Goal: Task Accomplishment & Management: Use online tool/utility

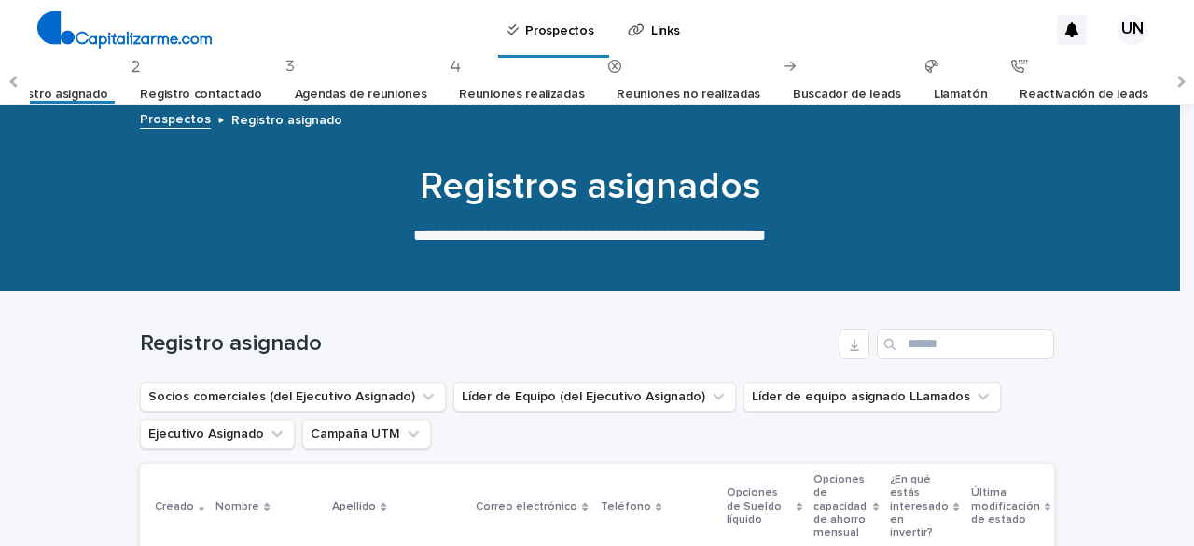
scroll to position [0, 214]
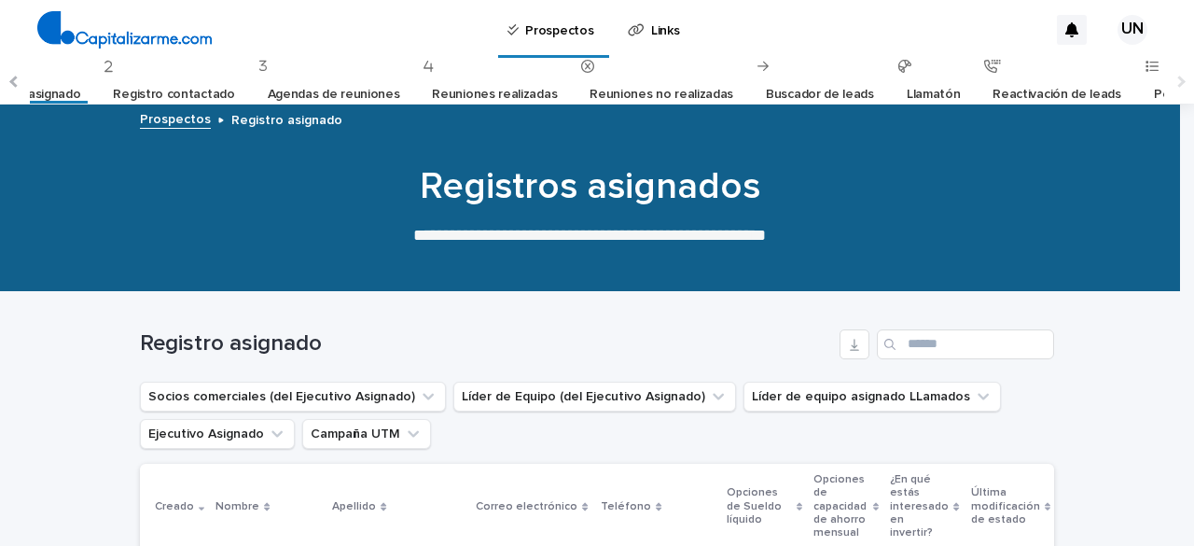
click at [1154, 92] on font "Perdidos" at bounding box center [1180, 94] width 52 height 13
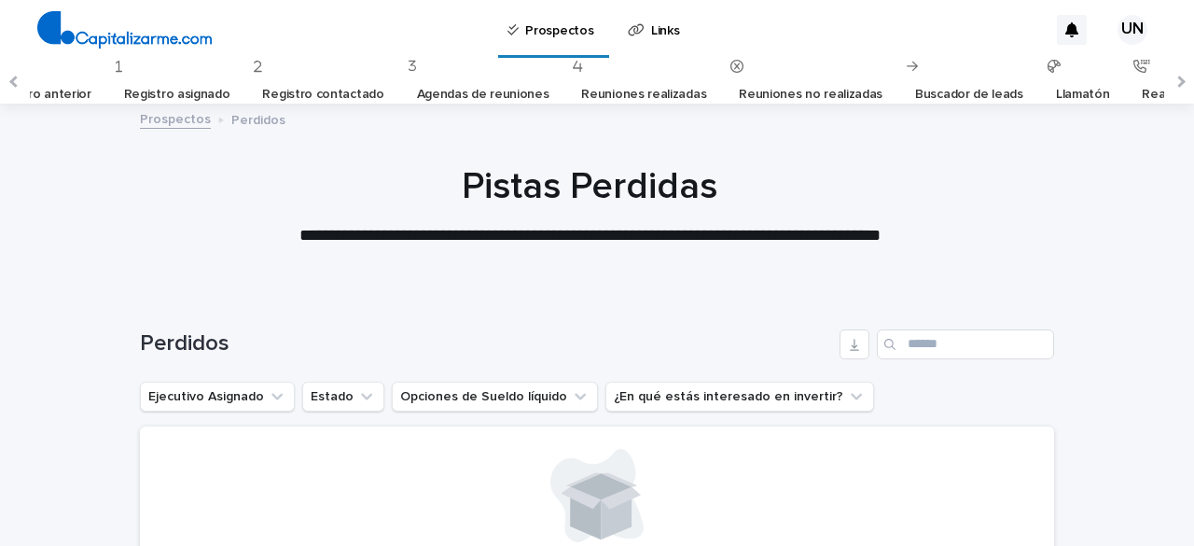
click at [1056, 98] on font "Llamatón" at bounding box center [1083, 94] width 54 height 13
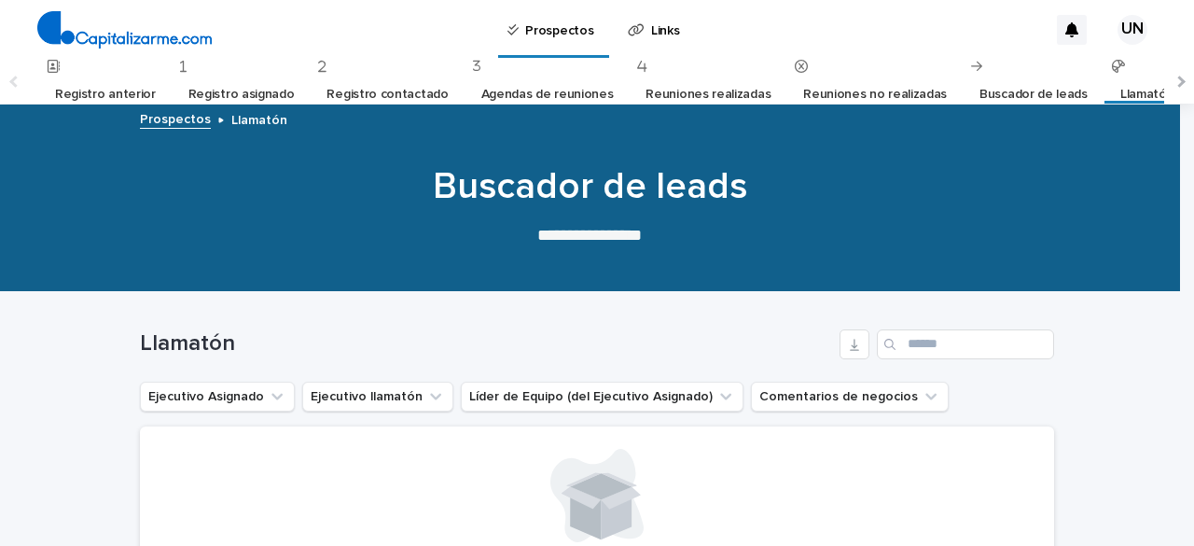
click at [851, 92] on font "Reuniones no realizadas" at bounding box center [875, 94] width 144 height 13
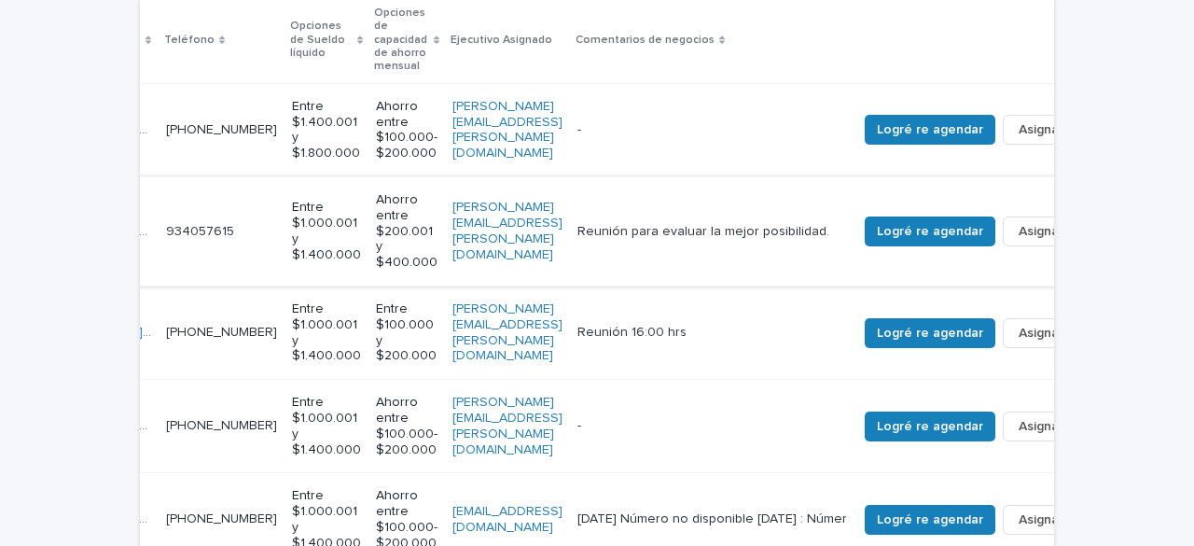
scroll to position [0, 447]
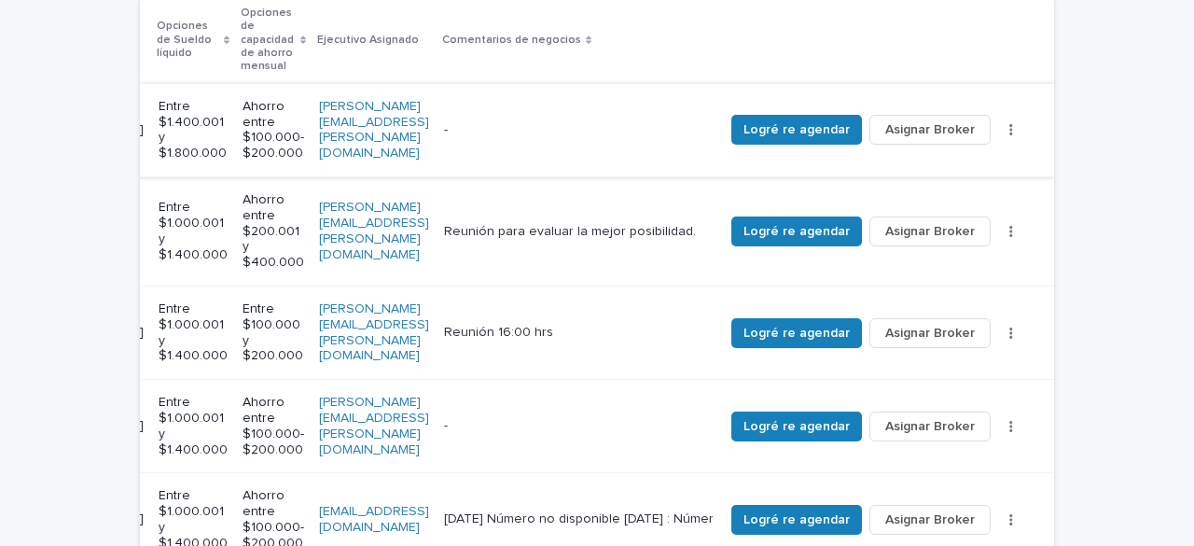
click at [1007, 124] on button "button" at bounding box center [1011, 129] width 26 height 13
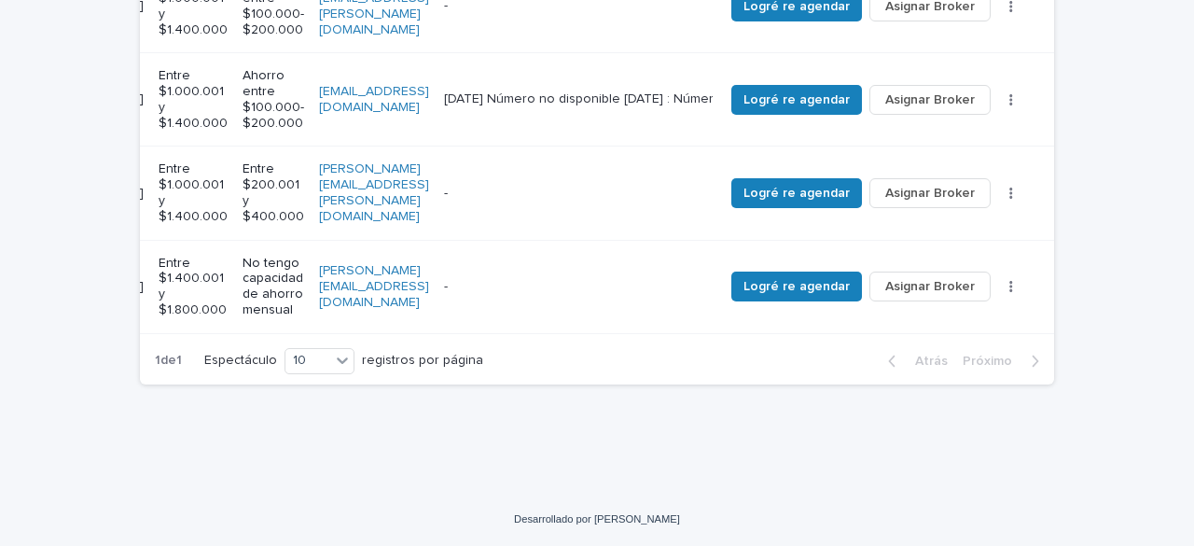
click at [599, 271] on div "- -" at bounding box center [576, 286] width 265 height 31
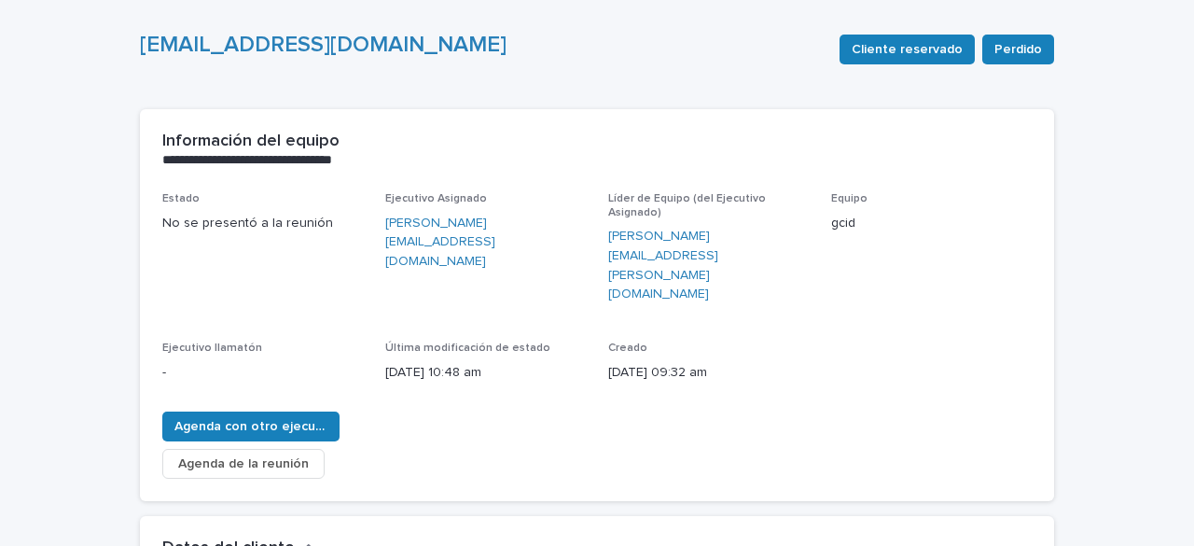
scroll to position [187, 0]
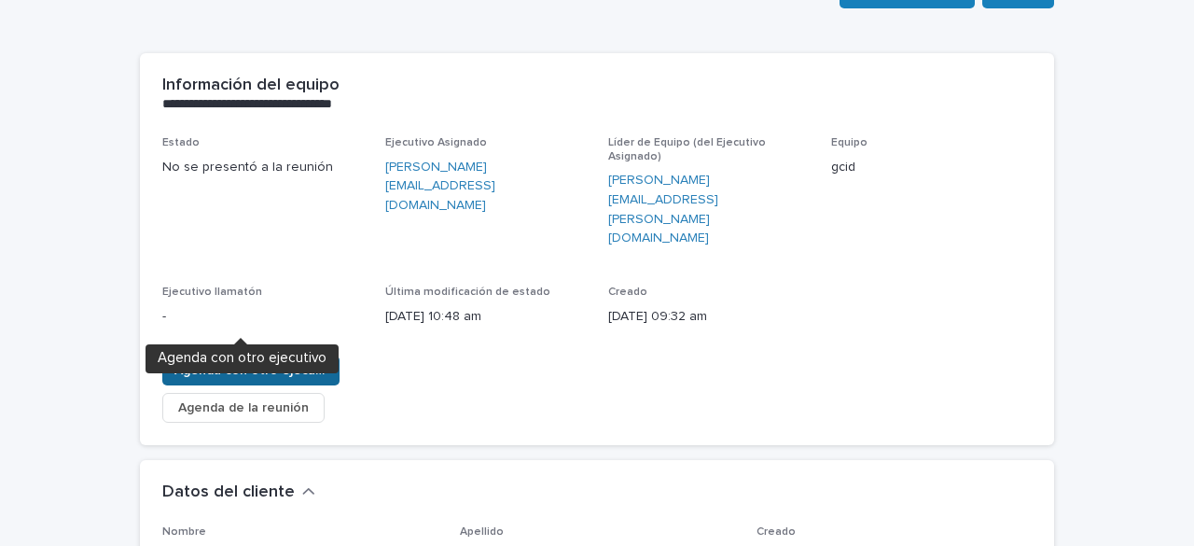
click at [314, 361] on span "Agenda con otro ejecutivo" at bounding box center [250, 370] width 153 height 19
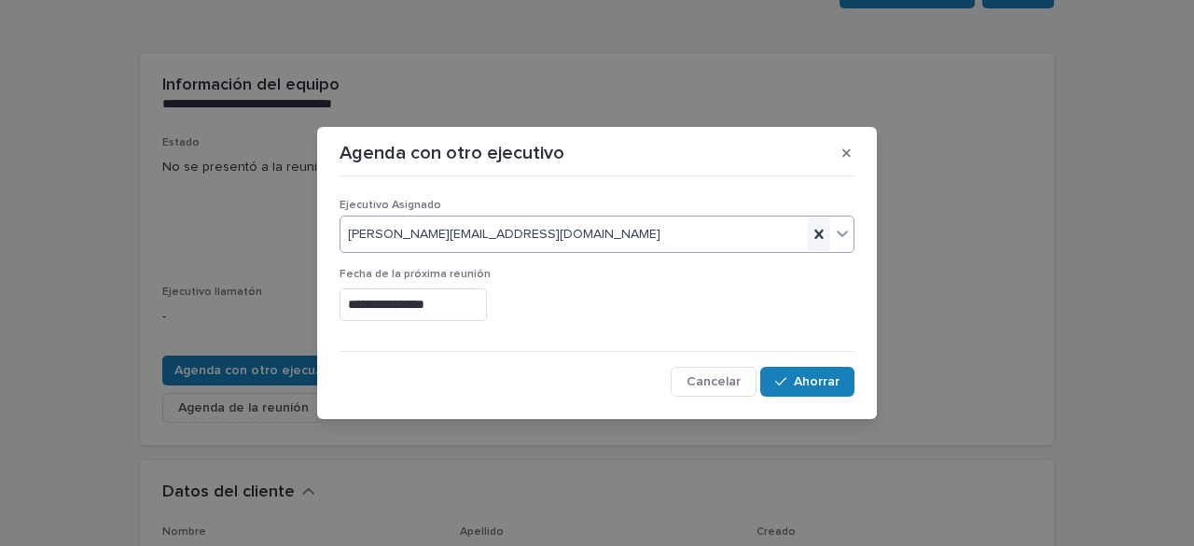
click at [818, 234] on icon at bounding box center [818, 233] width 8 height 9
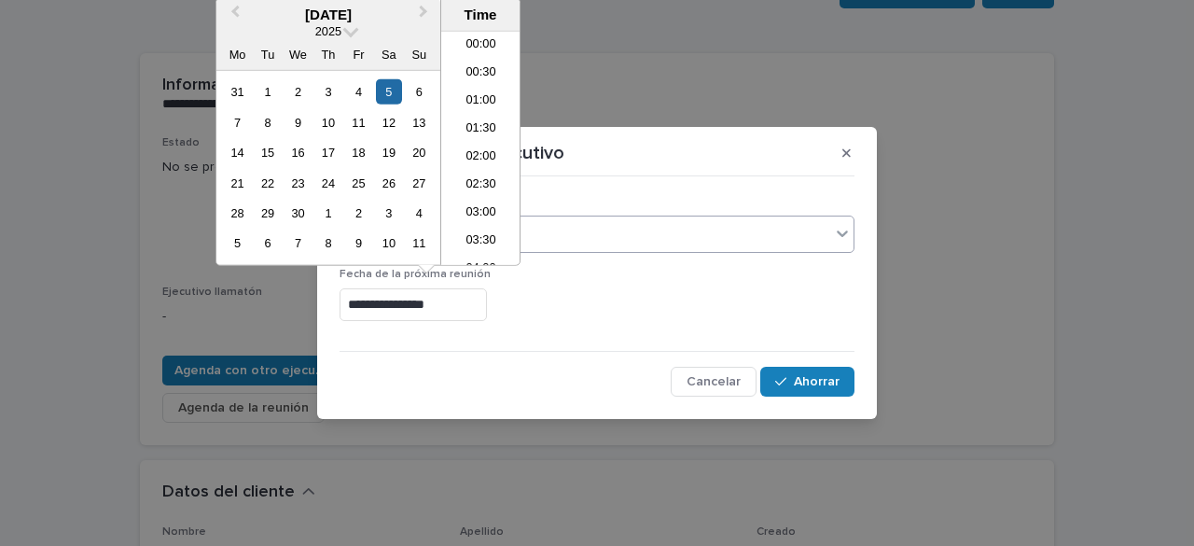
scroll to position [597, 0]
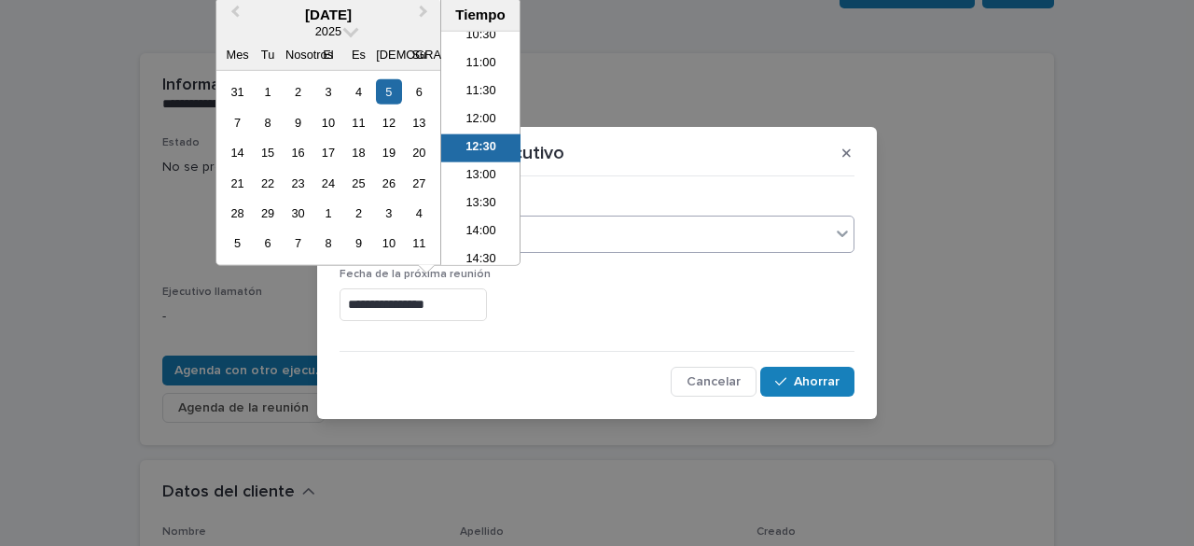
drag, startPoint x: 496, startPoint y: 304, endPoint x: 322, endPoint y: 313, distance: 174.7
click at [322, 313] on section "**********" at bounding box center [597, 273] width 560 height 293
type input "*"
click at [571, 231] on div "Seleccionar..." at bounding box center [585, 234] width 490 height 31
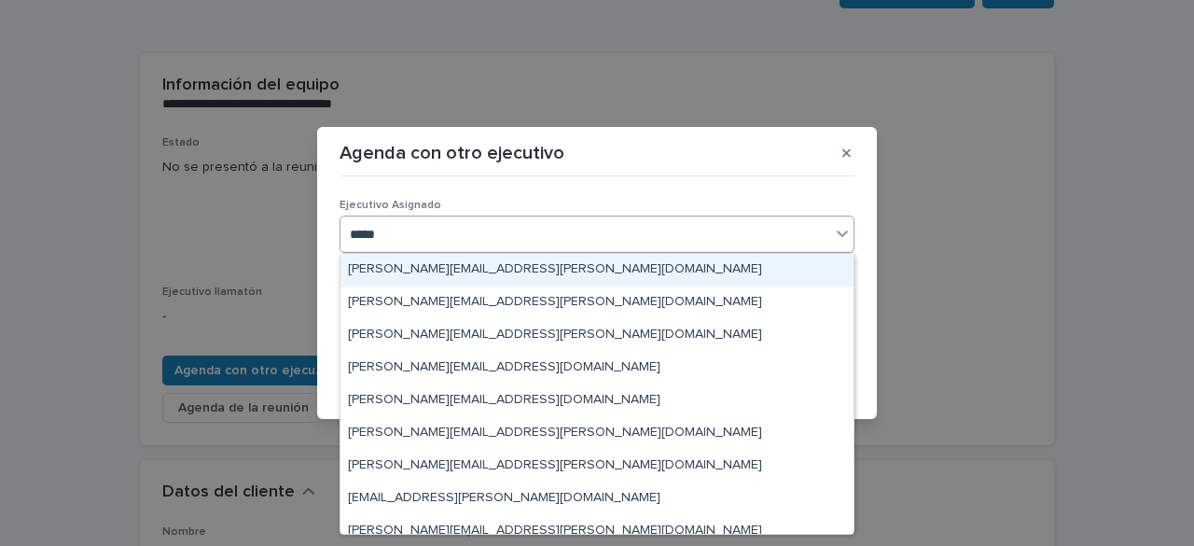
type input "******"
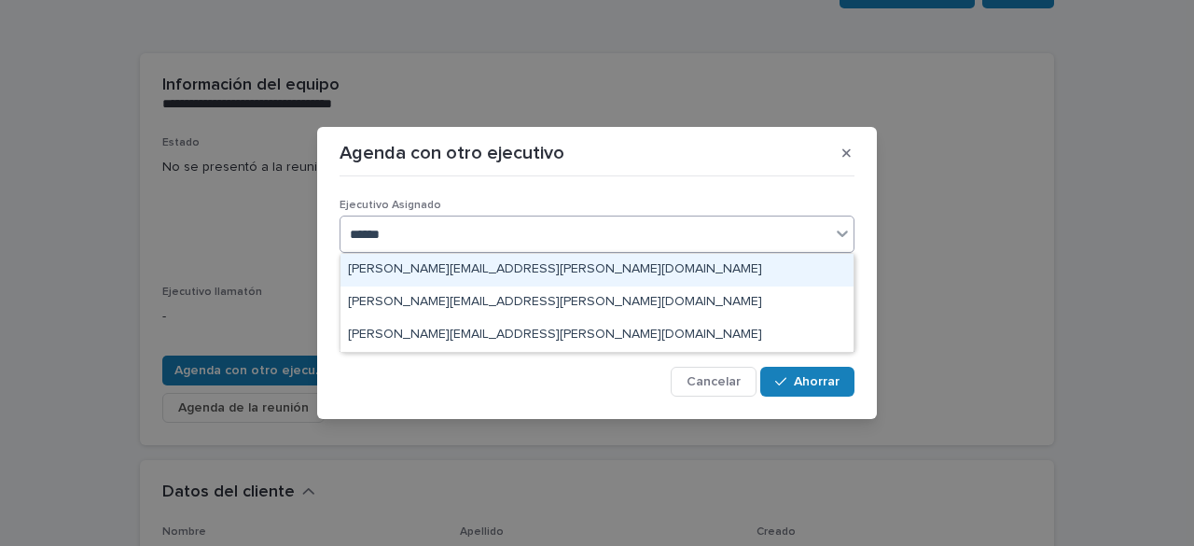
click at [577, 271] on div "[PERSON_NAME][EMAIL_ADDRESS][PERSON_NAME][DOMAIN_NAME]" at bounding box center [596, 270] width 513 height 33
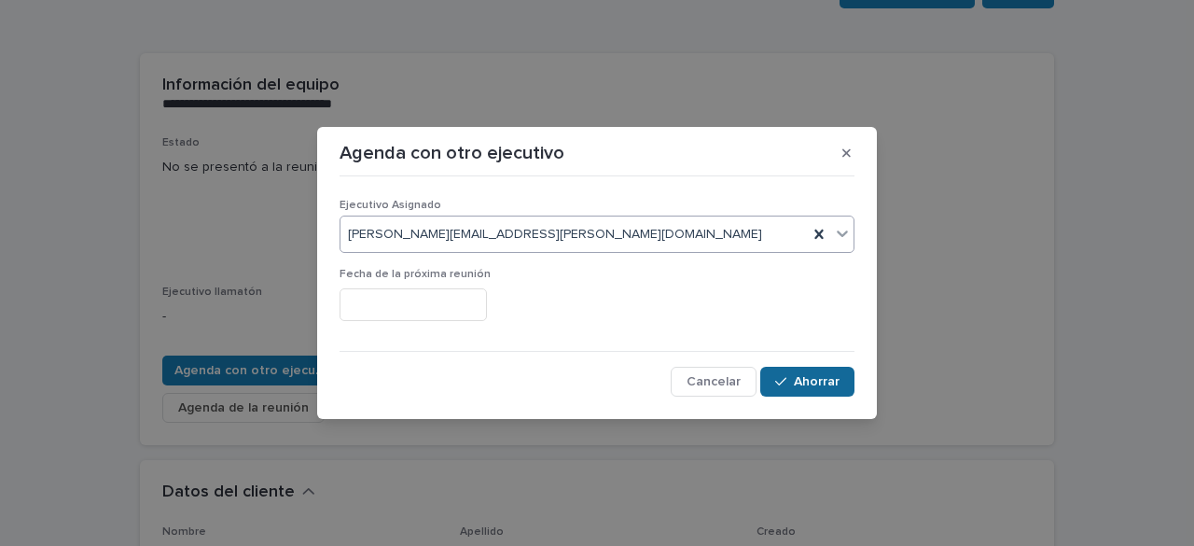
click at [811, 387] on font "Ahorrar" at bounding box center [817, 381] width 46 height 13
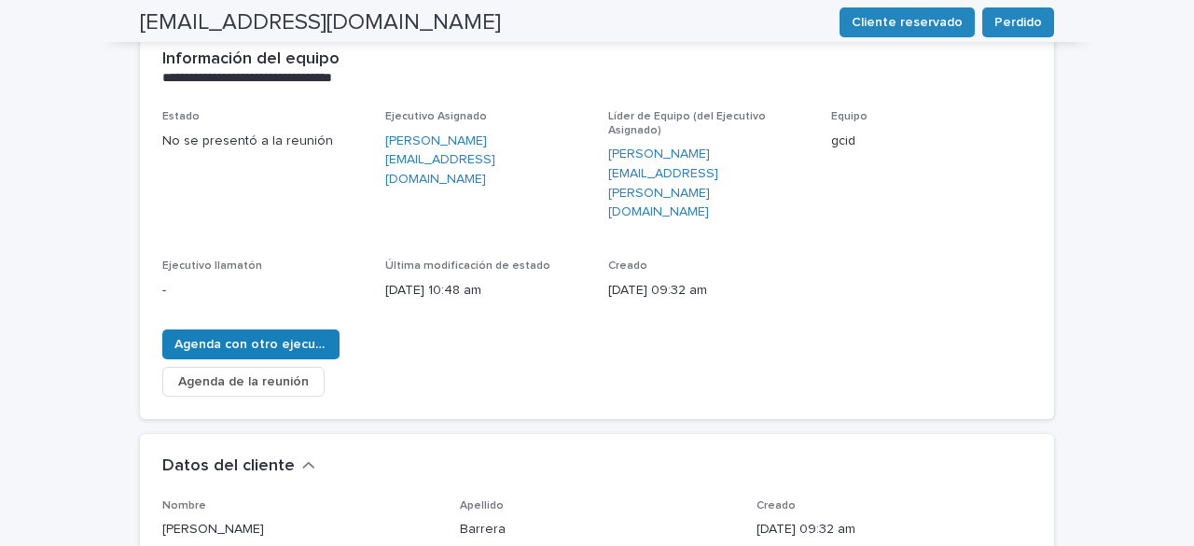
scroll to position [80, 0]
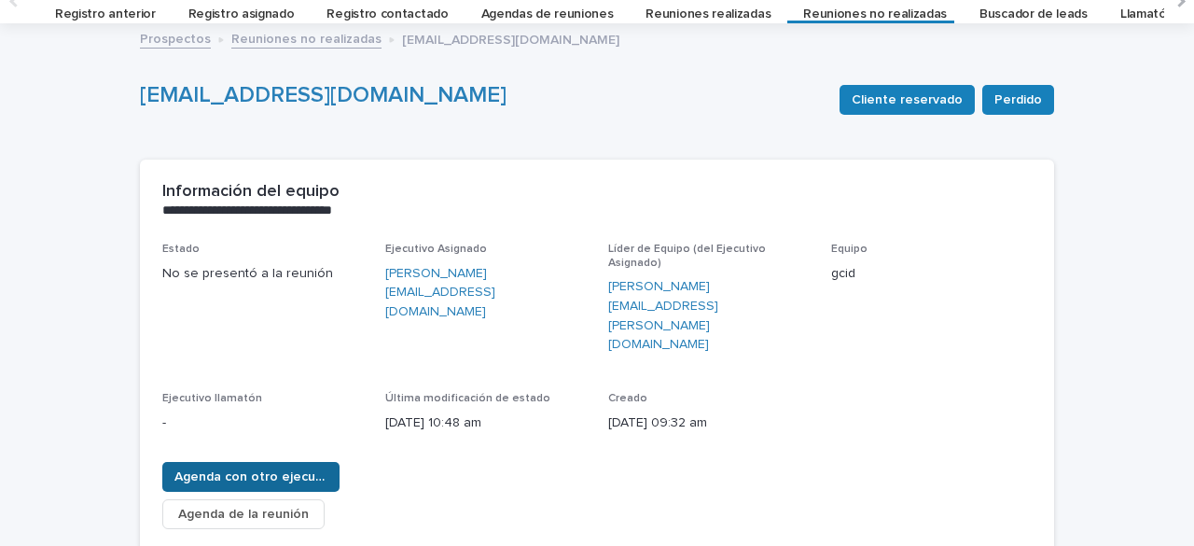
click at [278, 470] on font "Agenda con otro ejecutivo" at bounding box center [256, 476] width 164 height 13
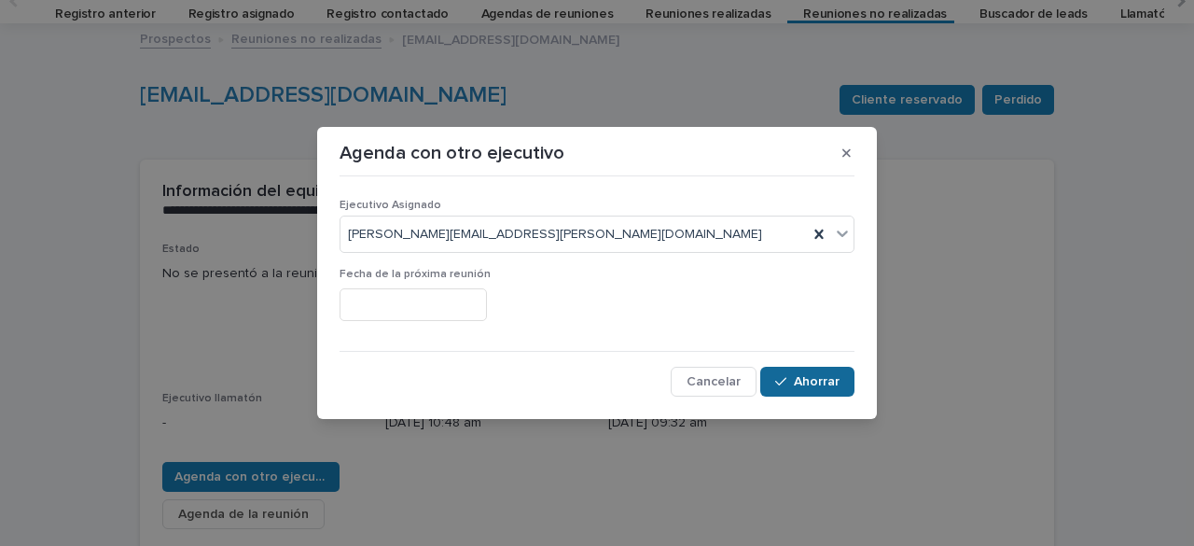
click at [824, 386] on font "Ahorrar" at bounding box center [817, 381] width 46 height 13
click at [817, 378] on font "Ahorrar" at bounding box center [817, 381] width 46 height 13
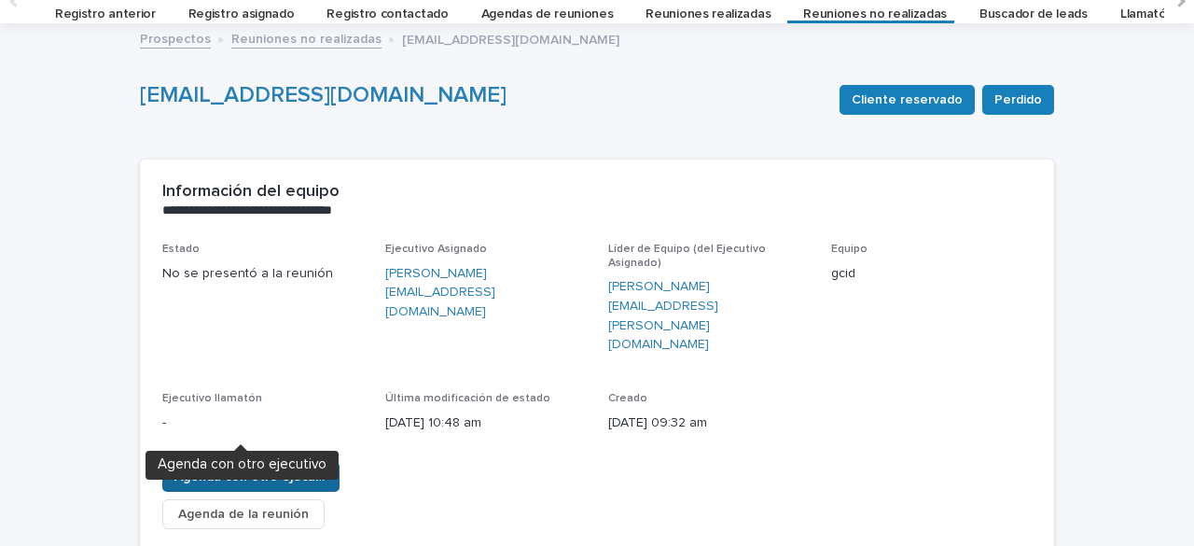
click at [308, 470] on font "Agenda con otro ejecutivo" at bounding box center [256, 476] width 164 height 13
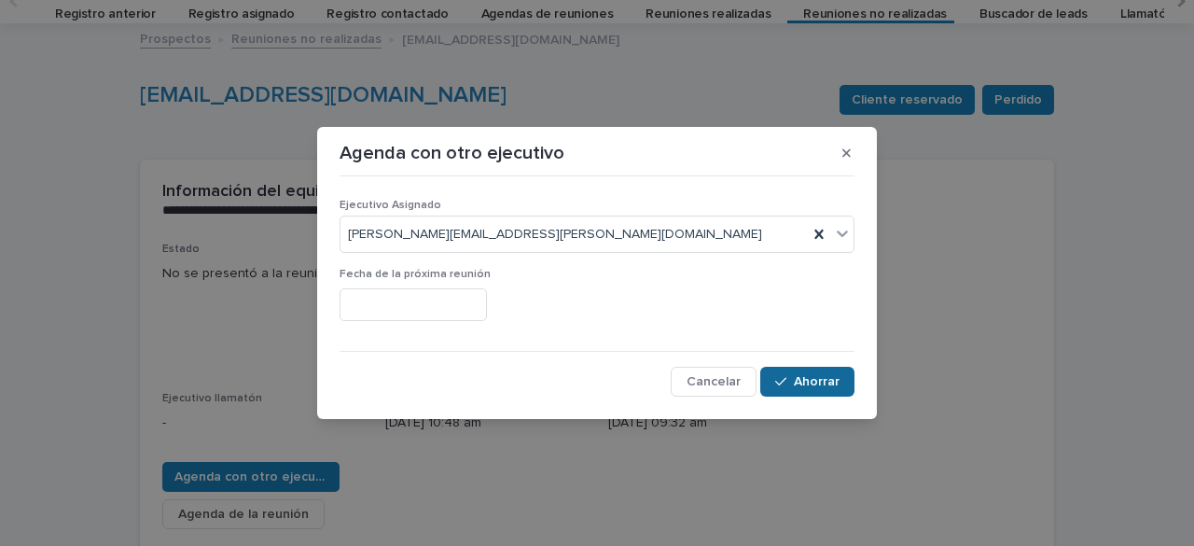
click at [805, 387] on font "Ahorrar" at bounding box center [817, 381] width 46 height 13
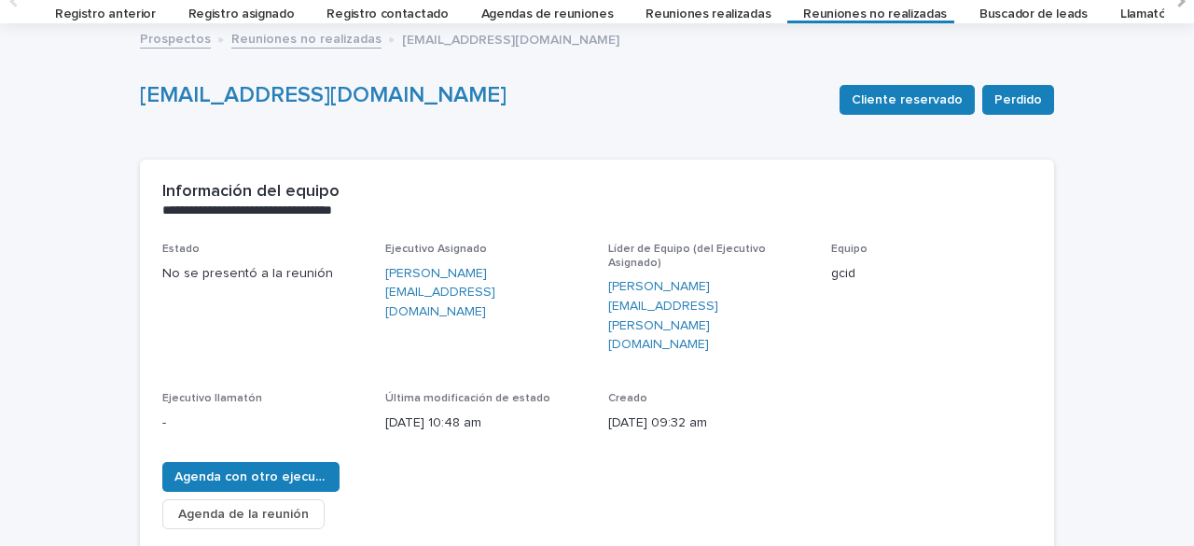
click at [819, 8] on font "Reuniones no realizadas" at bounding box center [875, 13] width 144 height 13
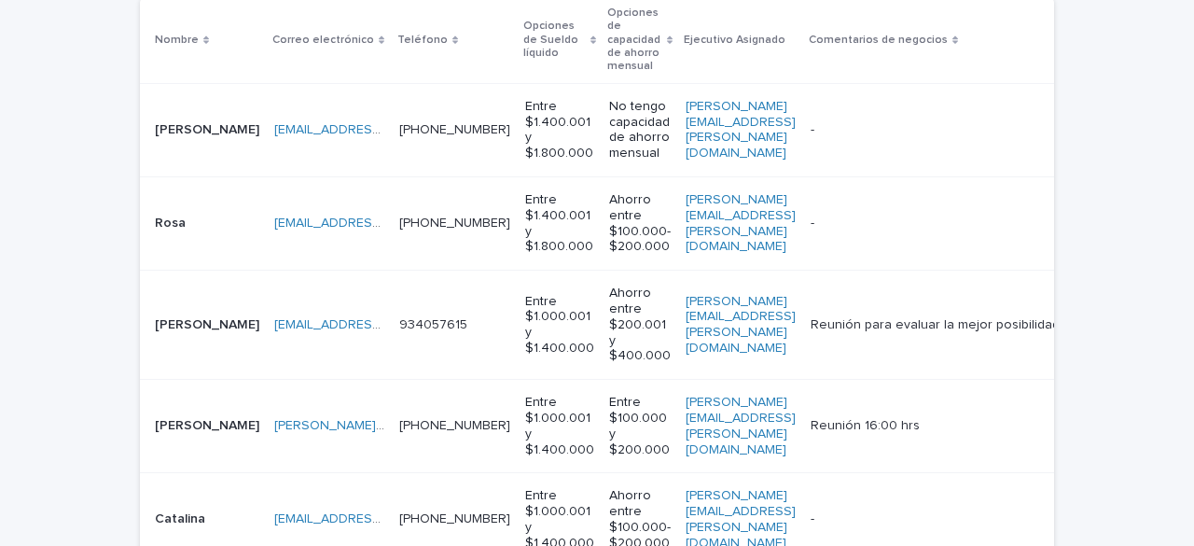
scroll to position [373, 0]
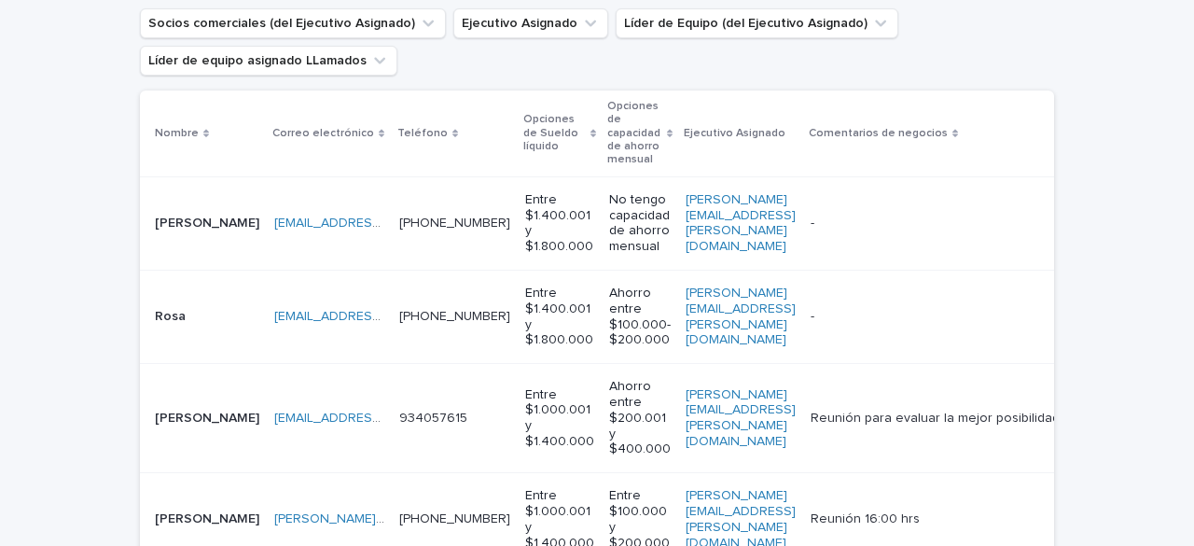
click at [374, 238] on div "[EMAIL_ADDRESS][DOMAIN_NAME] [EMAIL_ADDRESS][DOMAIN_NAME]" at bounding box center [329, 223] width 110 height 31
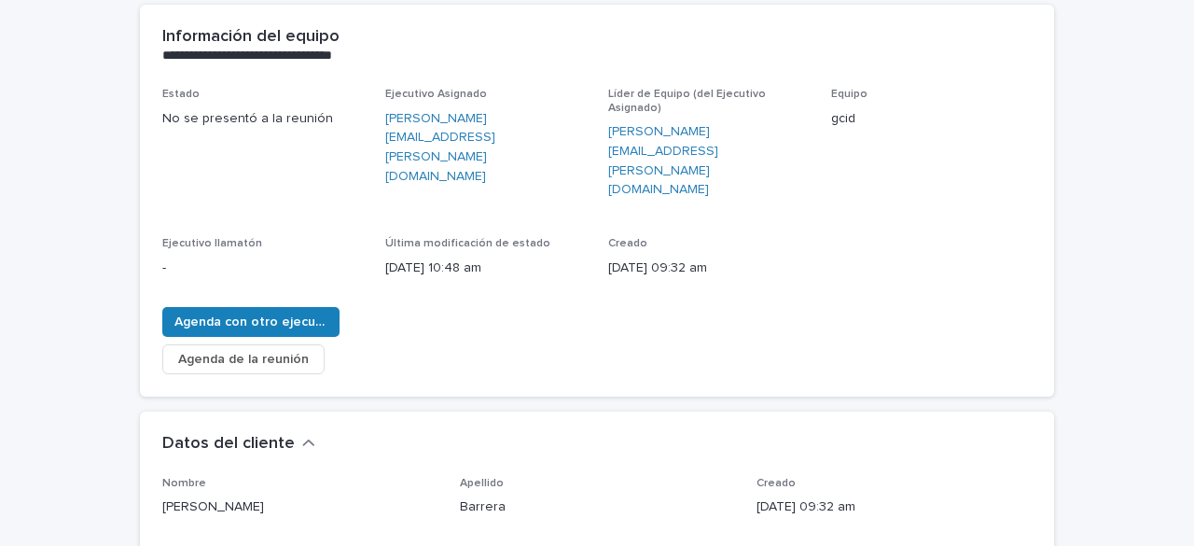
scroll to position [246, 0]
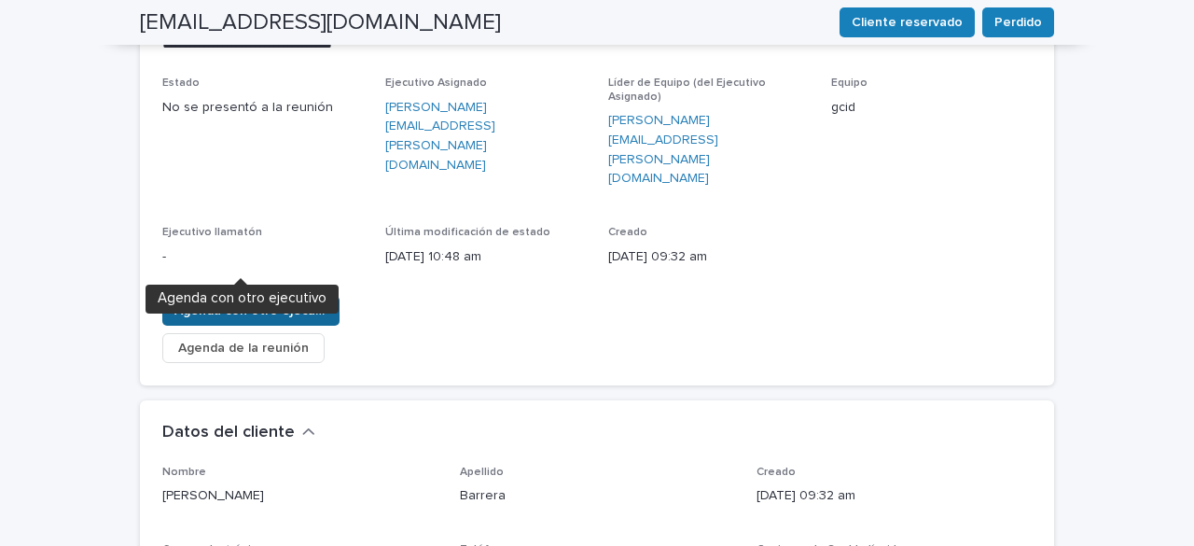
click at [299, 304] on font "Agenda con otro ejecutivo" at bounding box center [256, 310] width 164 height 13
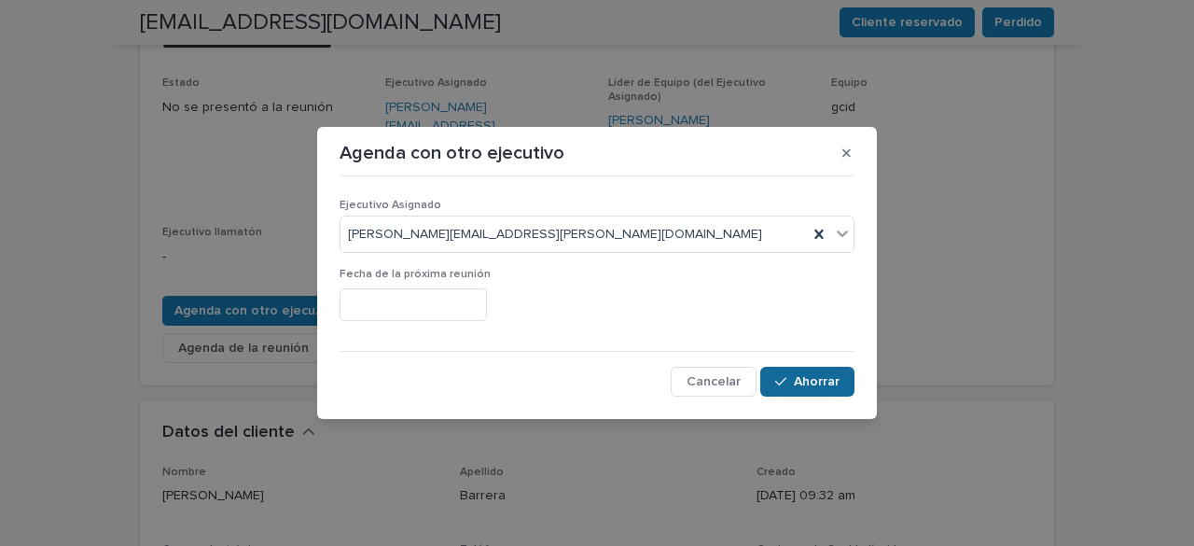
click at [822, 380] on font "Ahorrar" at bounding box center [817, 381] width 46 height 13
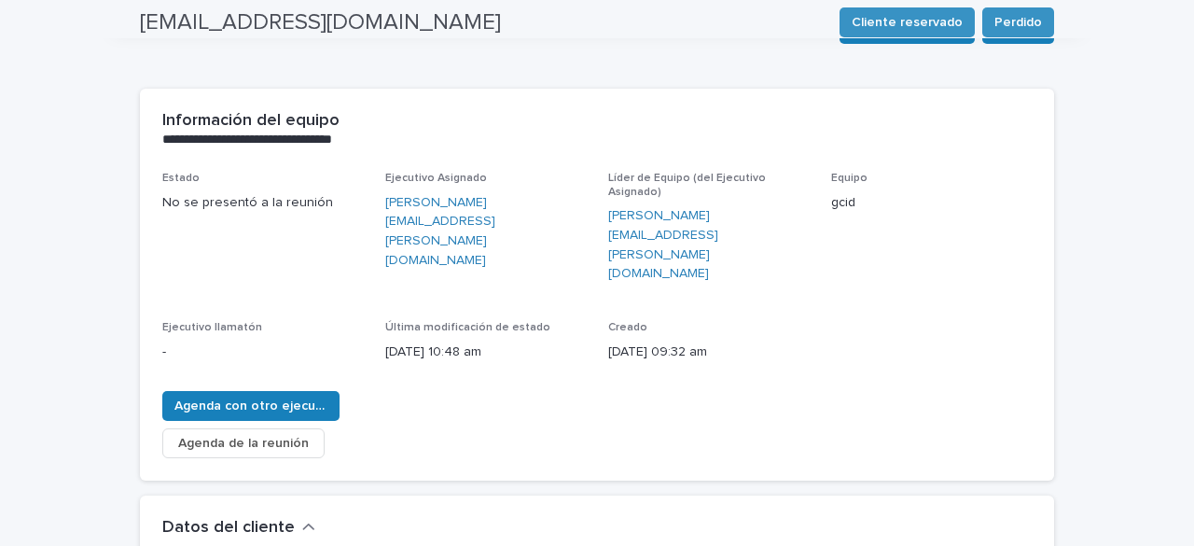
scroll to position [0, 0]
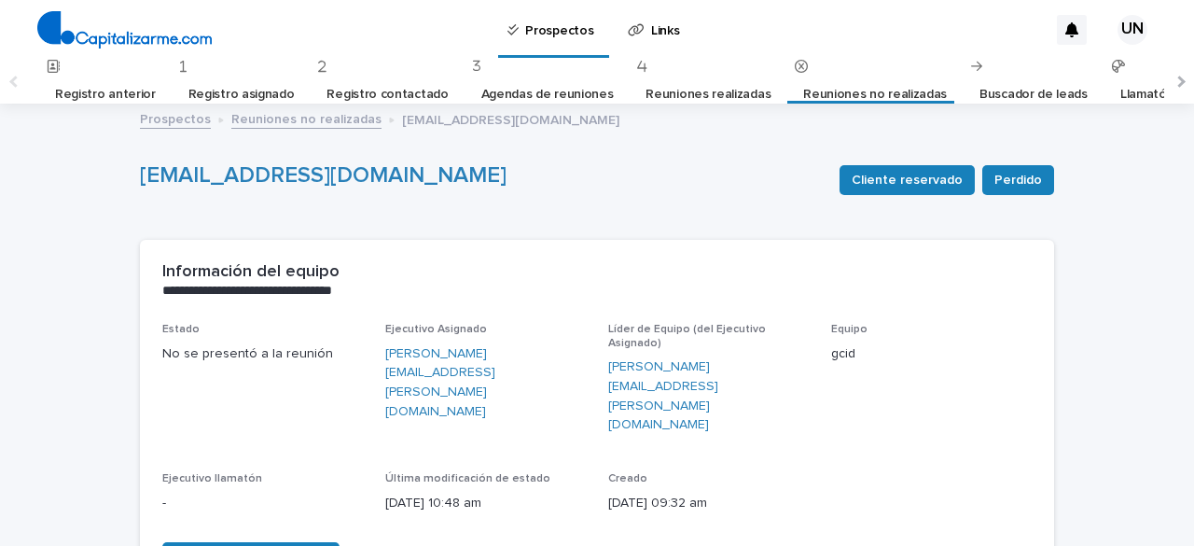
click at [814, 96] on font "Reuniones no realizadas" at bounding box center [875, 94] width 144 height 13
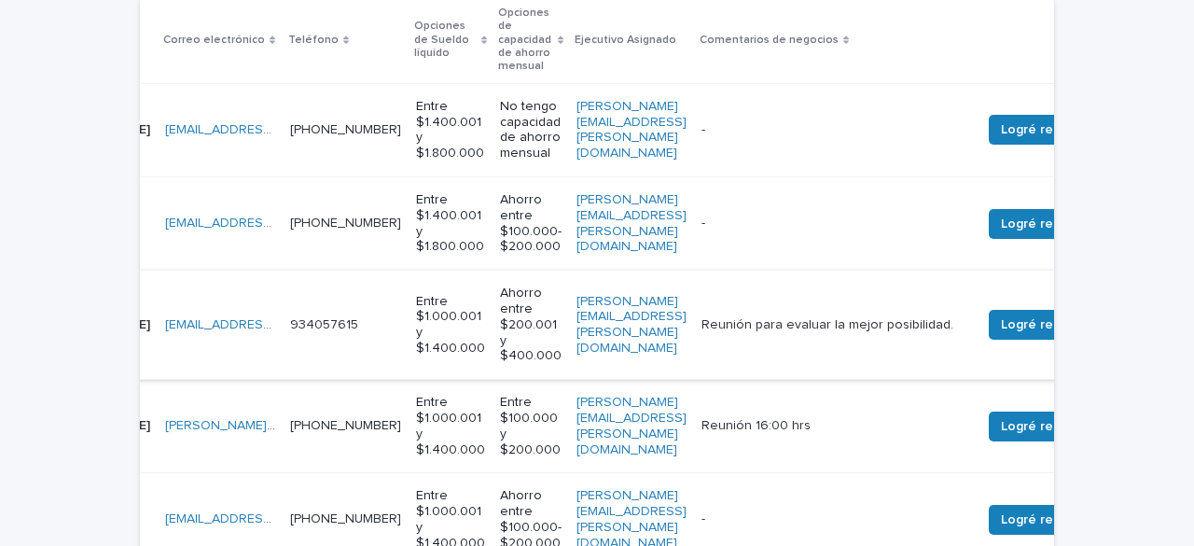
scroll to position [0, 103]
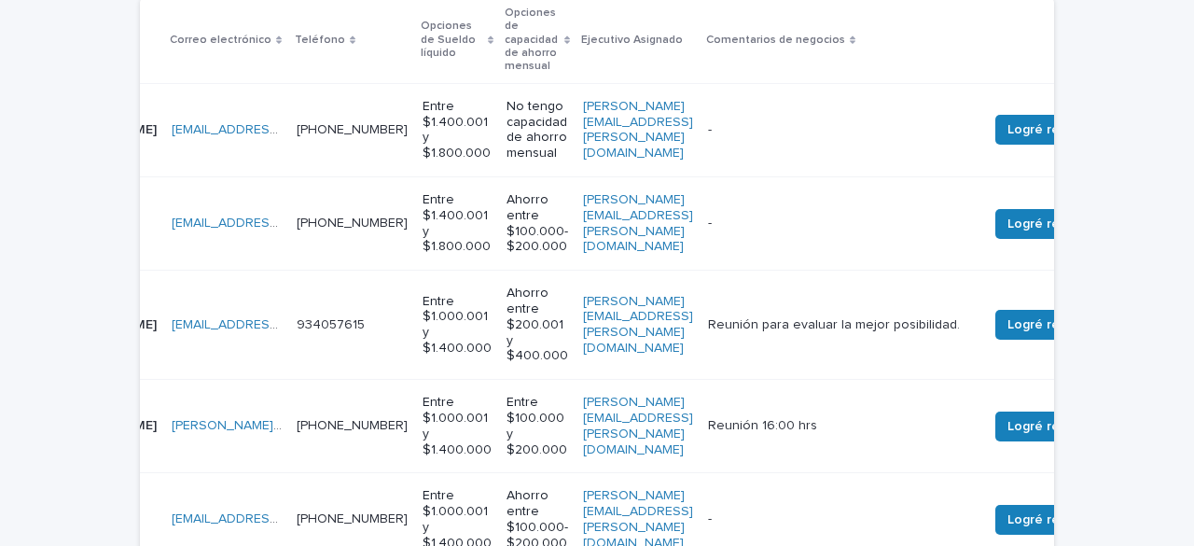
click at [681, 341] on td "[PERSON_NAME][EMAIL_ADDRESS][PERSON_NAME][DOMAIN_NAME]" at bounding box center [638, 325] width 125 height 109
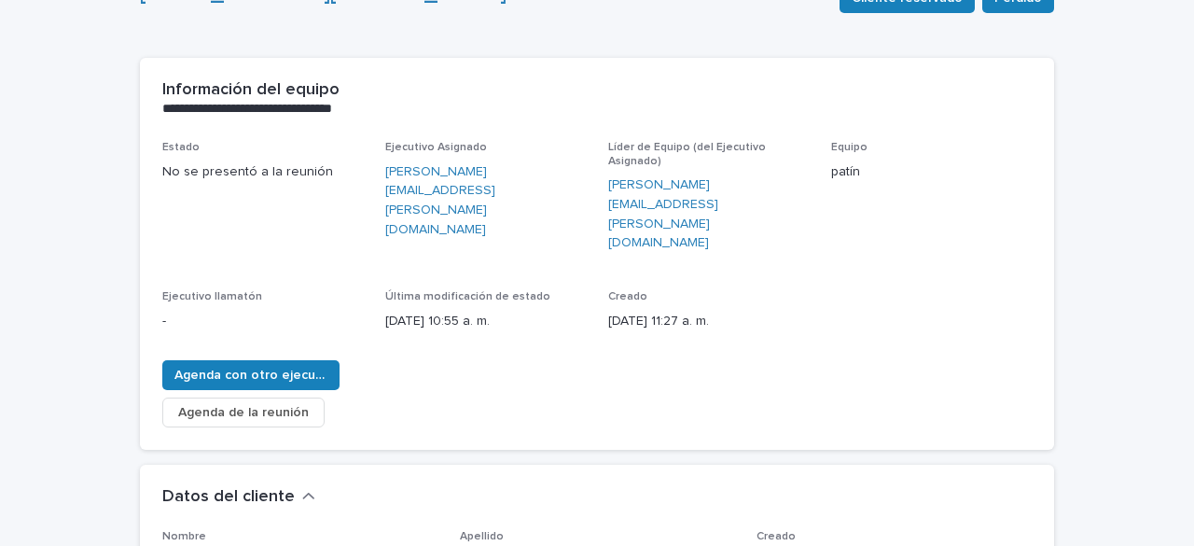
scroll to position [187, 0]
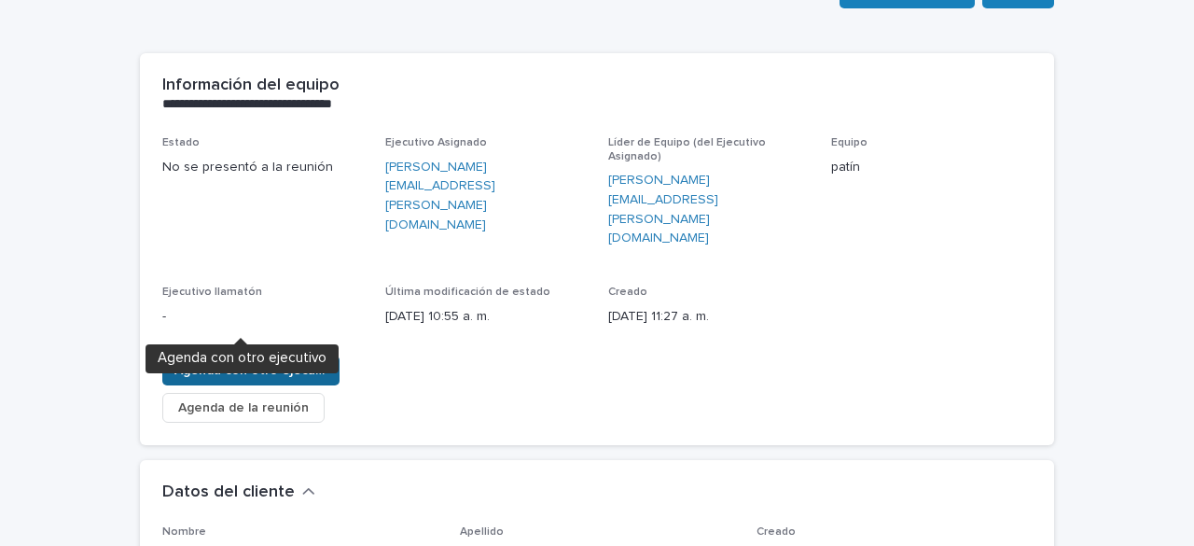
click at [299, 364] on font "Agenda con otro ejecutivo" at bounding box center [256, 370] width 164 height 13
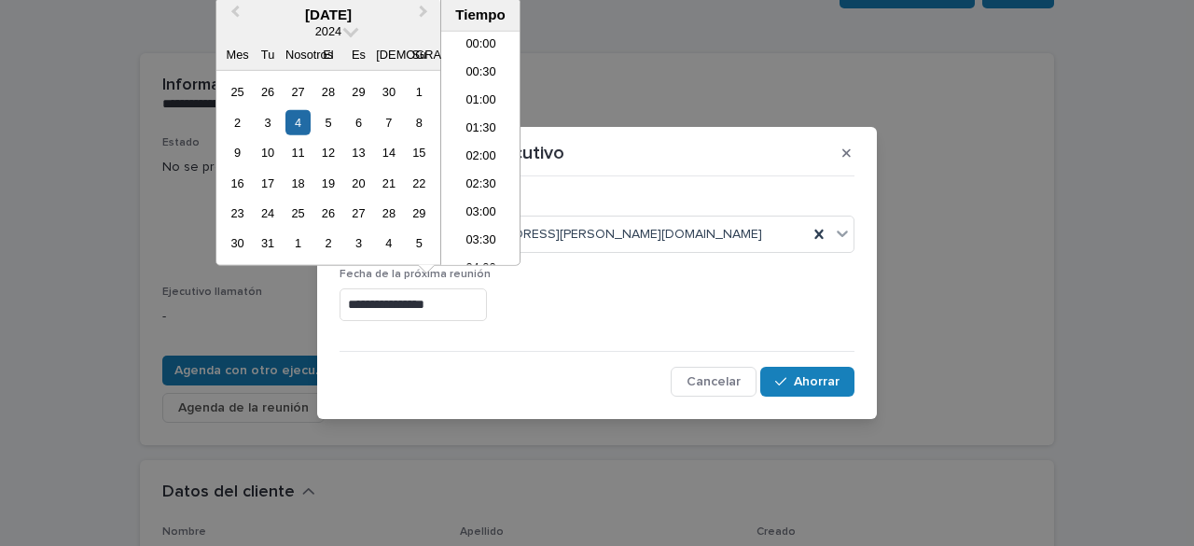
scroll to position [989, 0]
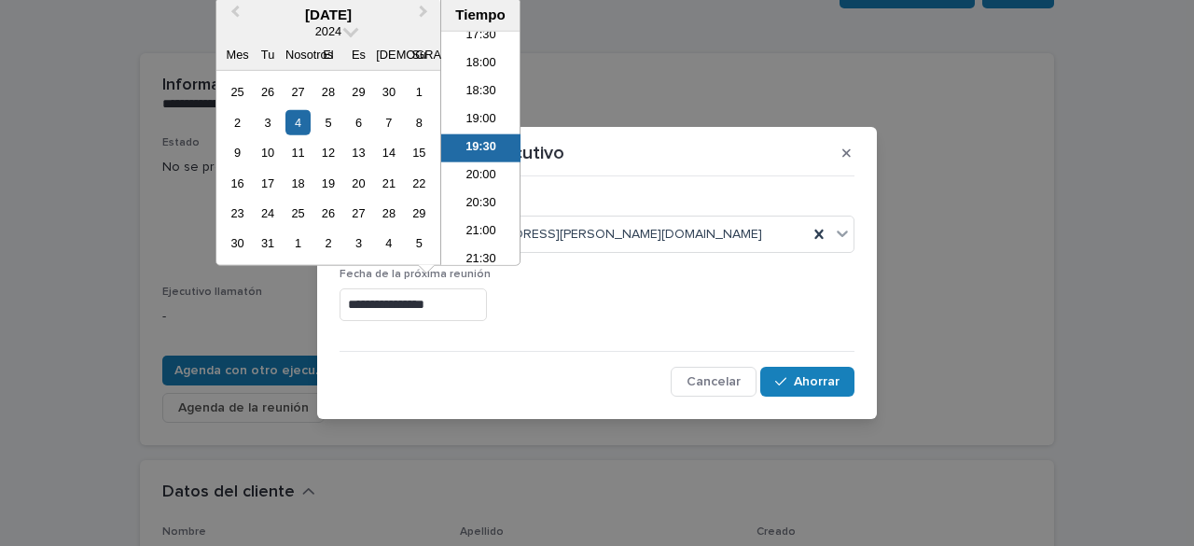
drag, startPoint x: 487, startPoint y: 306, endPoint x: 330, endPoint y: 307, distance: 156.7
click at [330, 307] on section "**********" at bounding box center [597, 273] width 560 height 293
click at [690, 229] on div "[PERSON_NAME][EMAIL_ADDRESS][PERSON_NAME][DOMAIN_NAME]" at bounding box center [573, 234] width 467 height 31
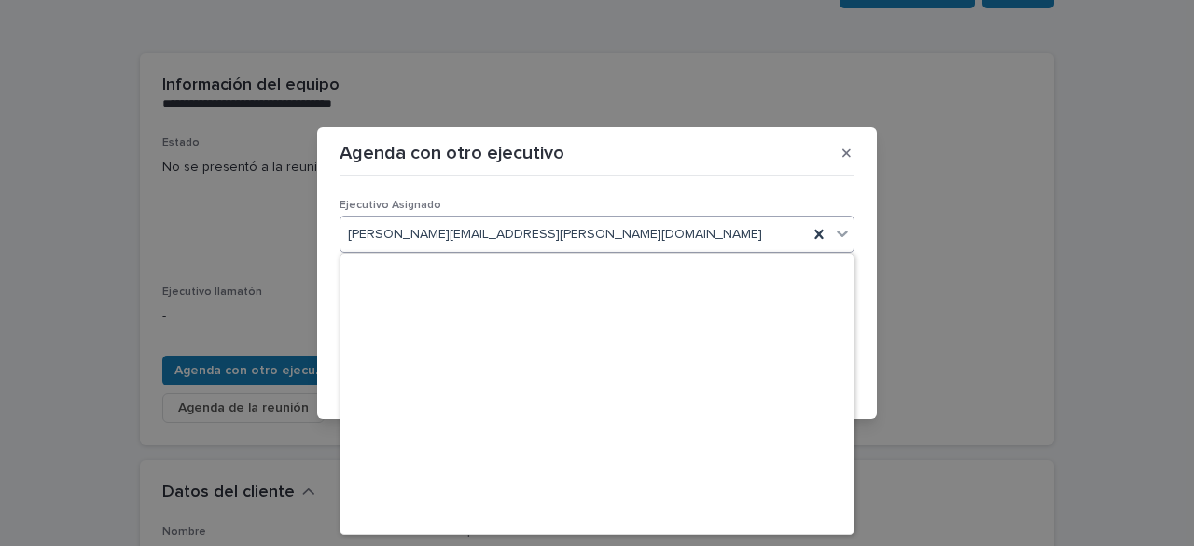
scroll to position [16391, 0]
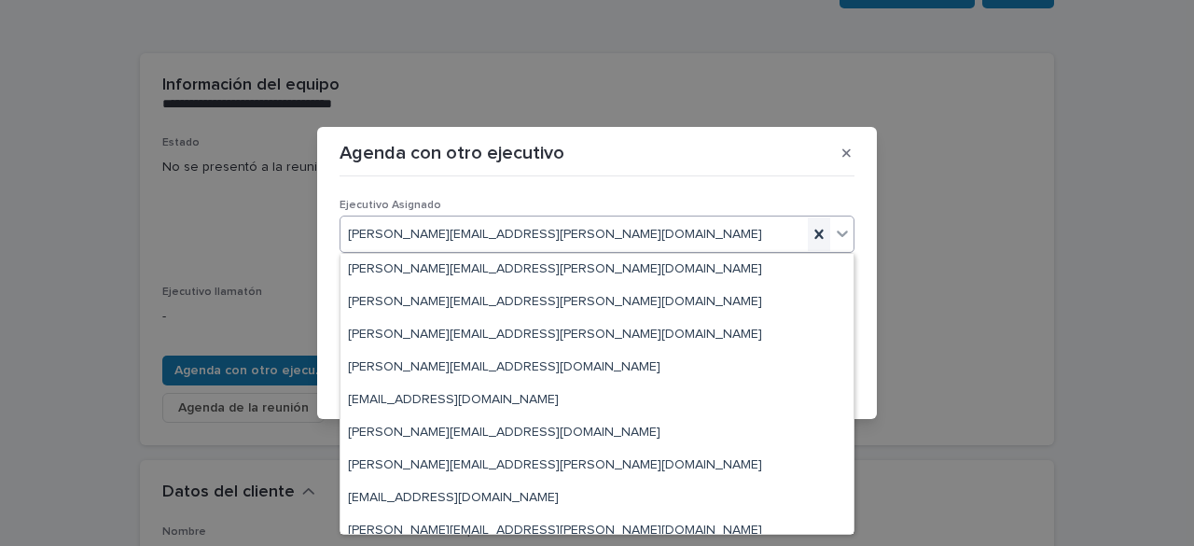
click at [821, 230] on icon at bounding box center [818, 233] width 8 height 9
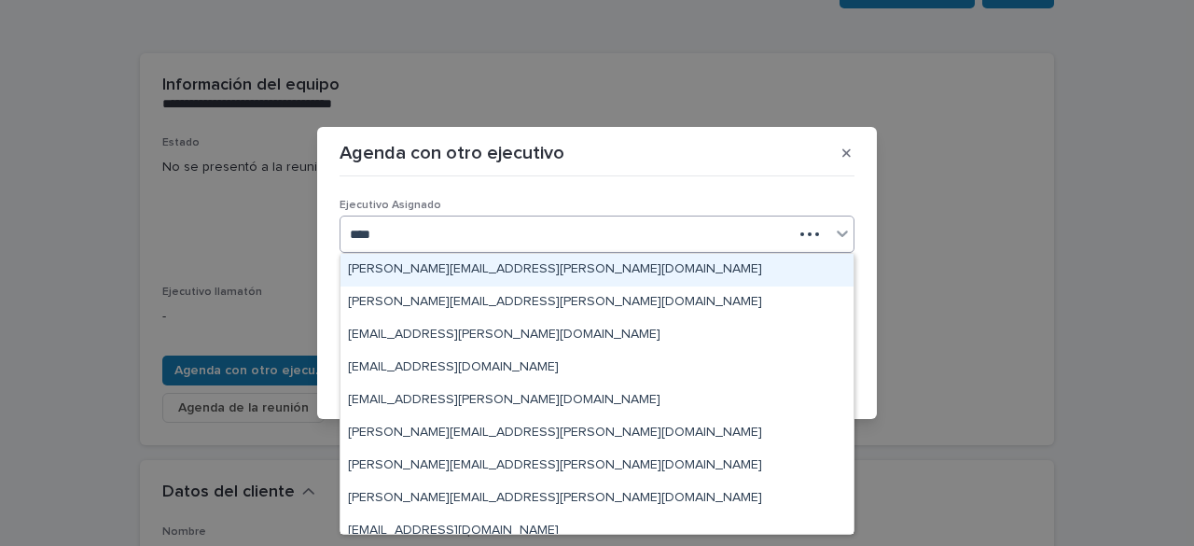
type input "*****"
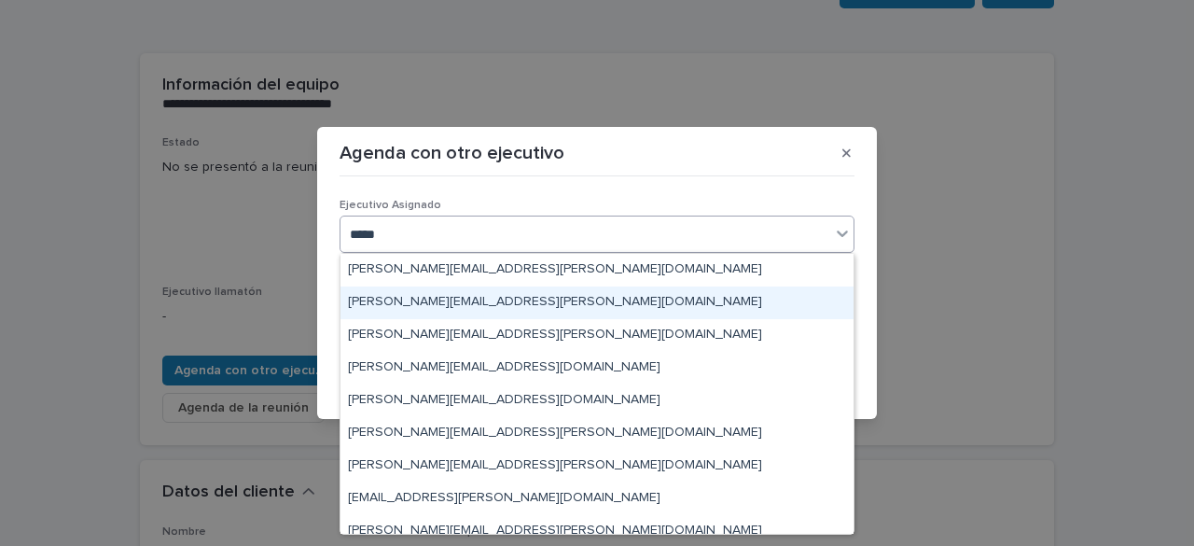
click at [547, 299] on font "[PERSON_NAME][EMAIL_ADDRESS][PERSON_NAME][DOMAIN_NAME]" at bounding box center [555, 301] width 414 height 13
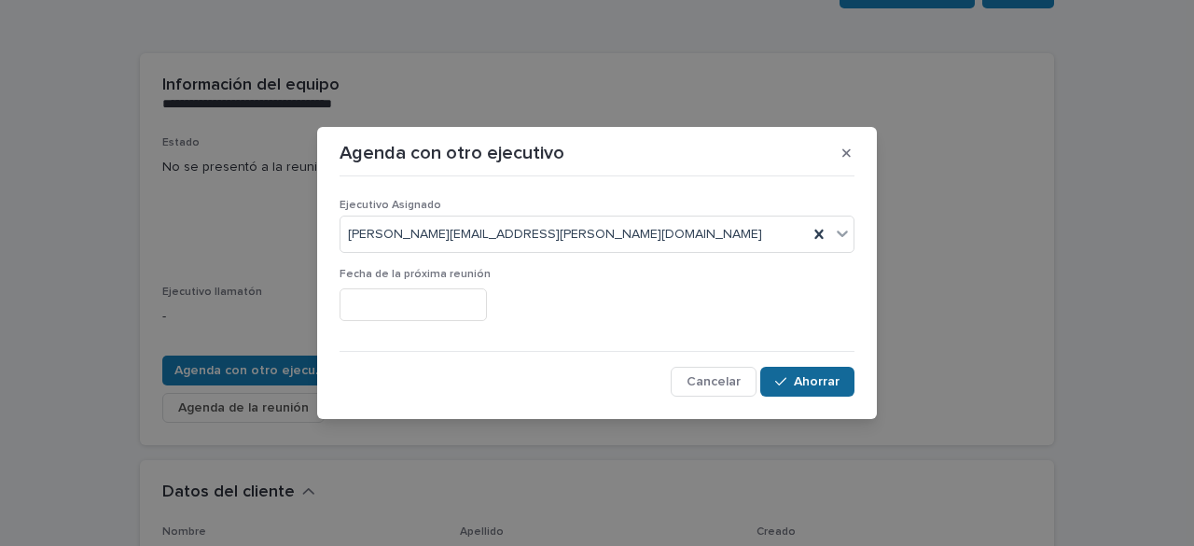
click at [797, 375] on font "Ahorrar" at bounding box center [817, 381] width 46 height 13
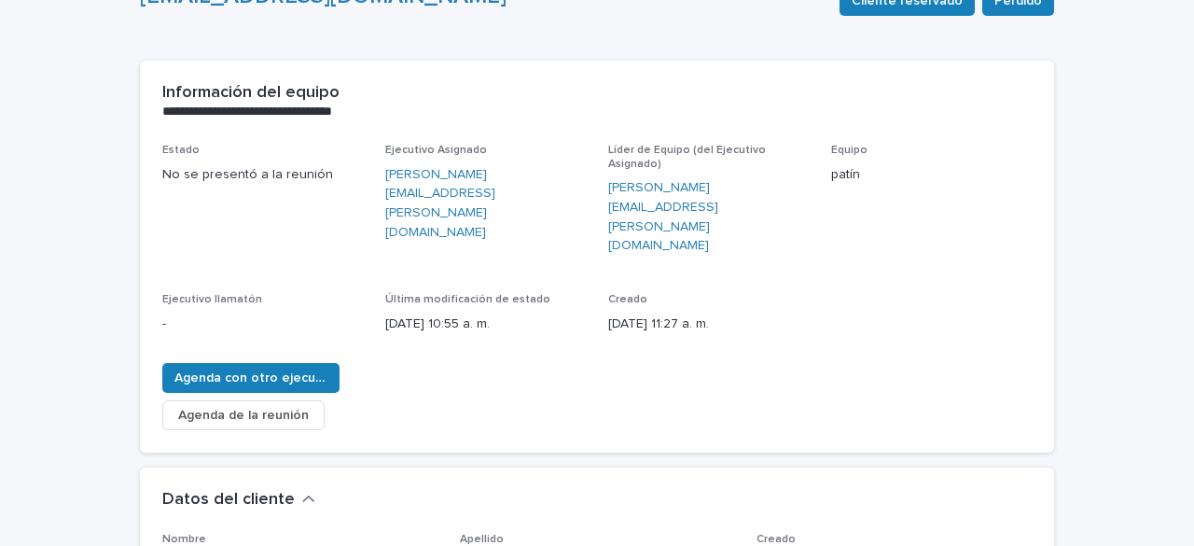
scroll to position [187, 0]
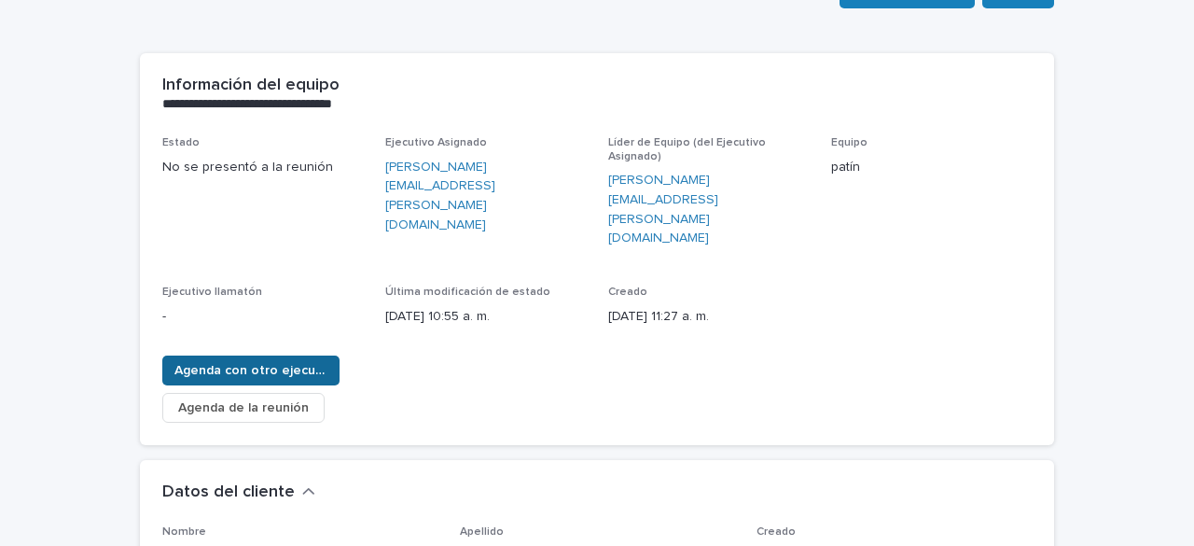
click at [216, 364] on font "Agenda con otro ejecutivo" at bounding box center [256, 370] width 164 height 13
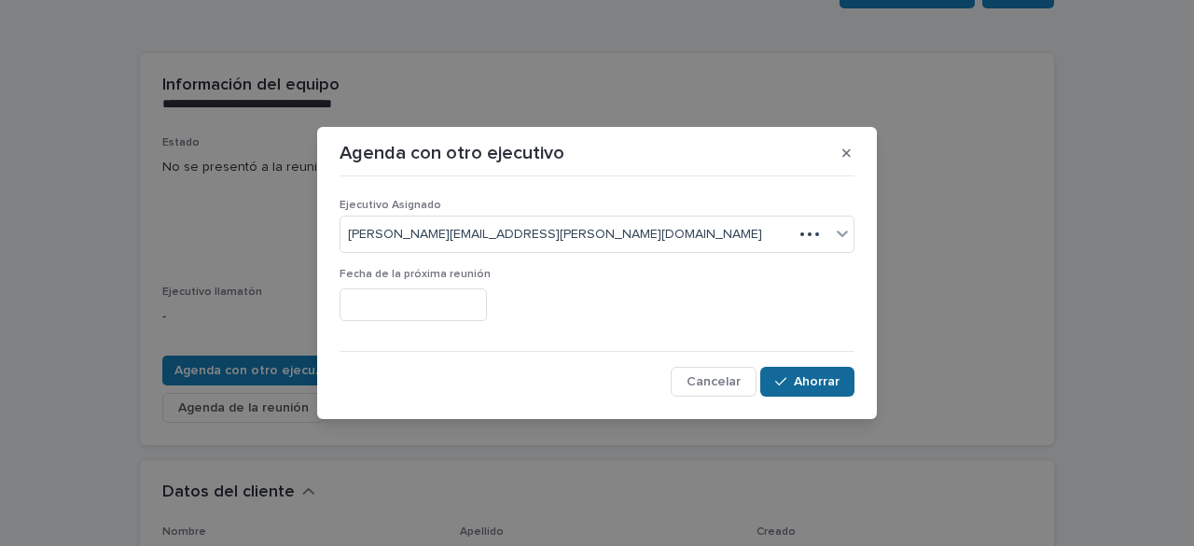
click at [808, 380] on font "Ahorrar" at bounding box center [817, 381] width 46 height 13
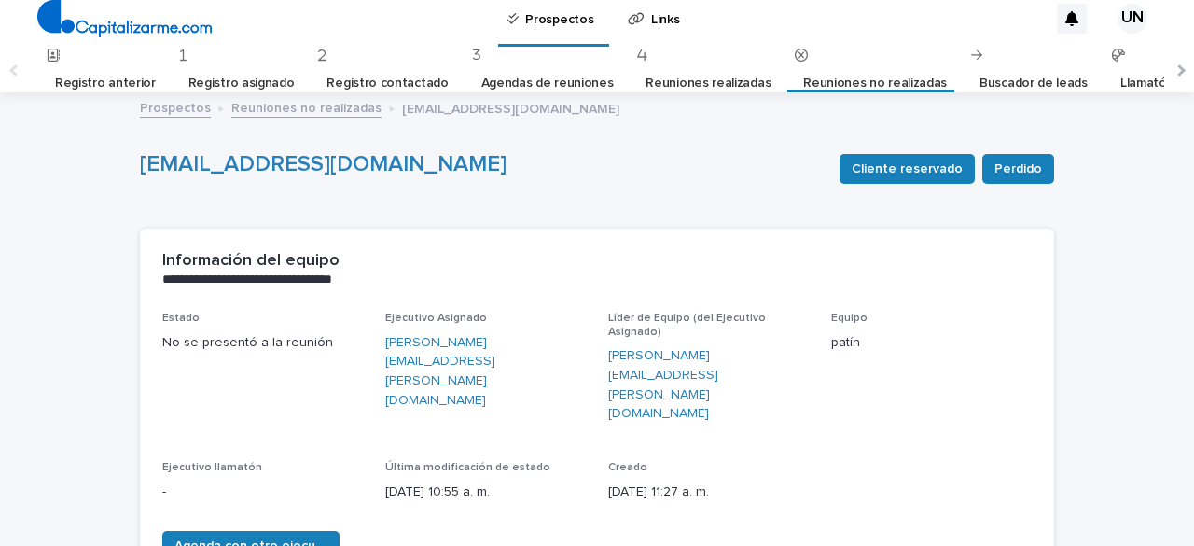
scroll to position [0, 0]
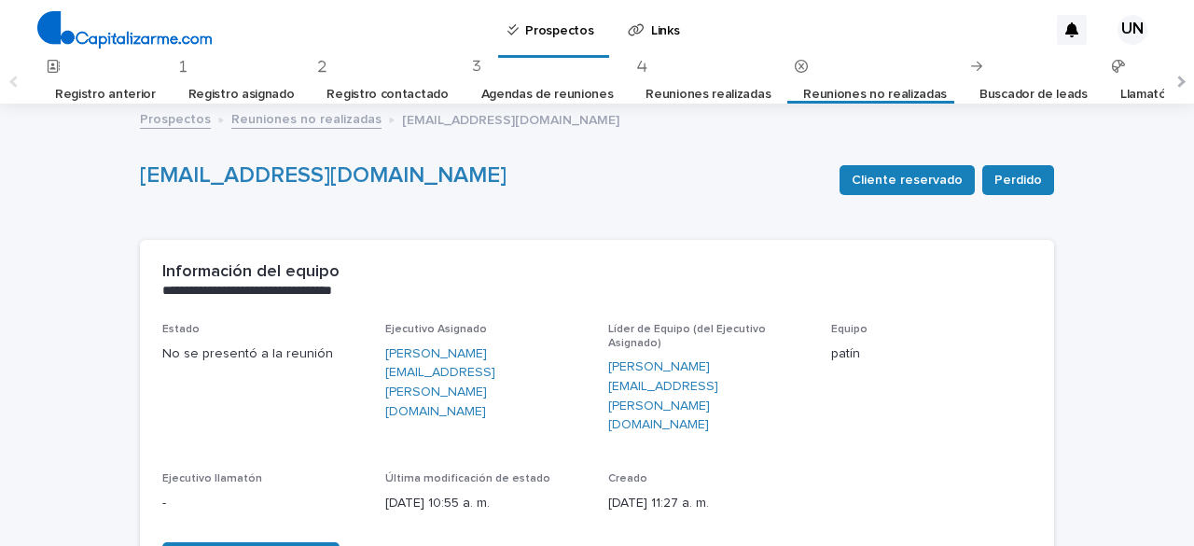
click at [847, 94] on font "Reuniones no realizadas" at bounding box center [875, 94] width 144 height 13
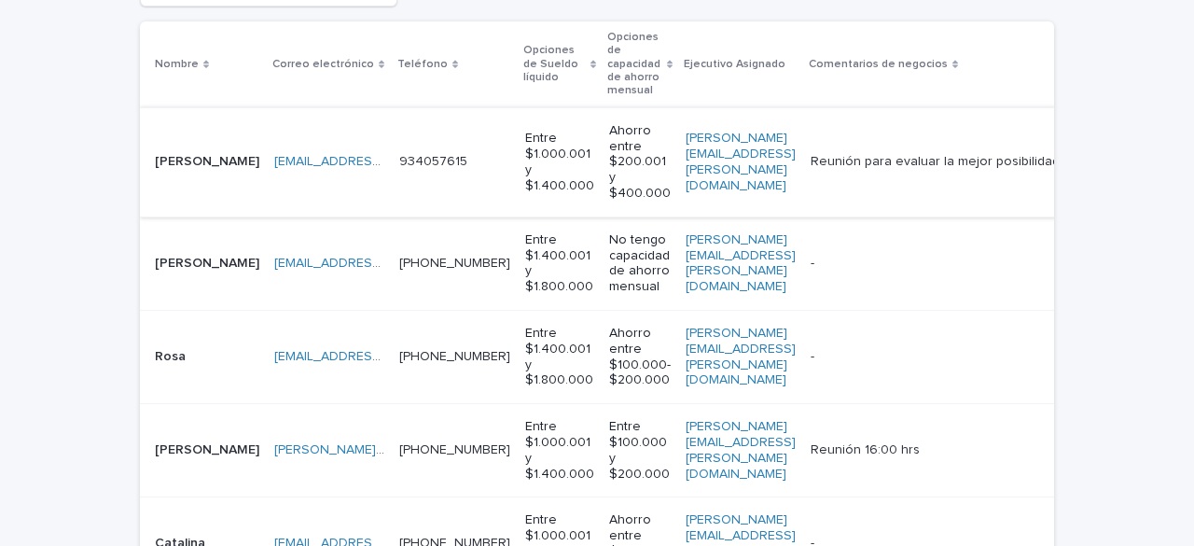
scroll to position [481, 0]
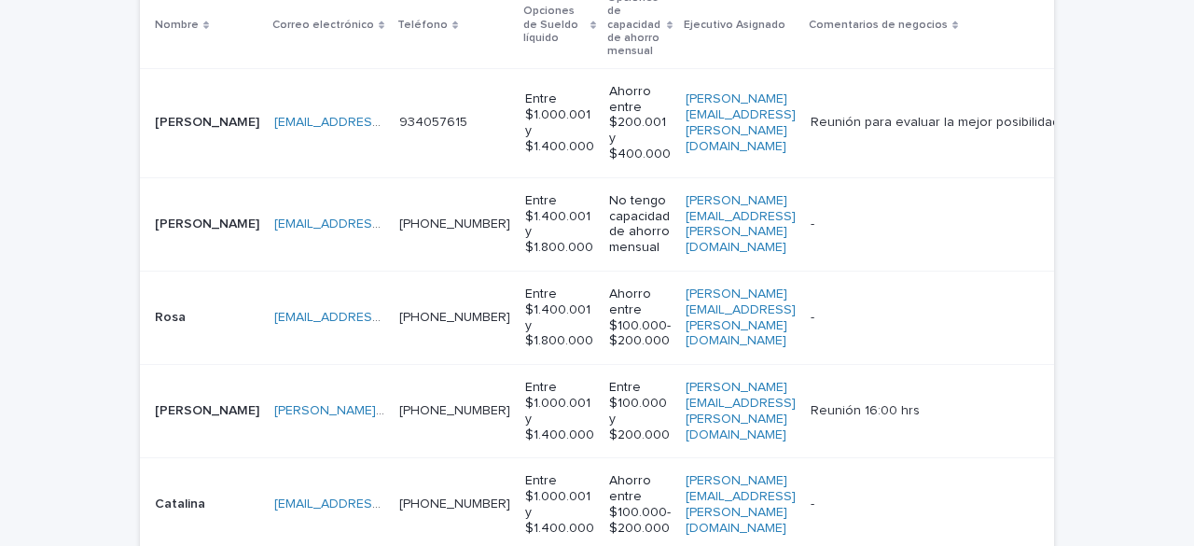
click at [714, 431] on td "[PERSON_NAME][EMAIL_ADDRESS][PERSON_NAME][DOMAIN_NAME]" at bounding box center [740, 411] width 125 height 93
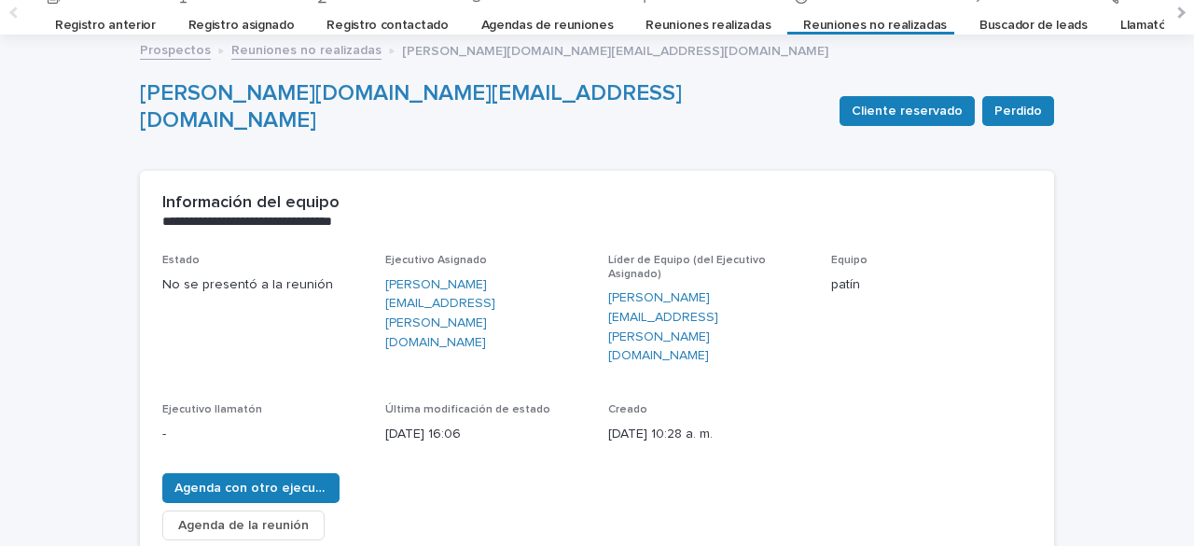
scroll to position [93, 0]
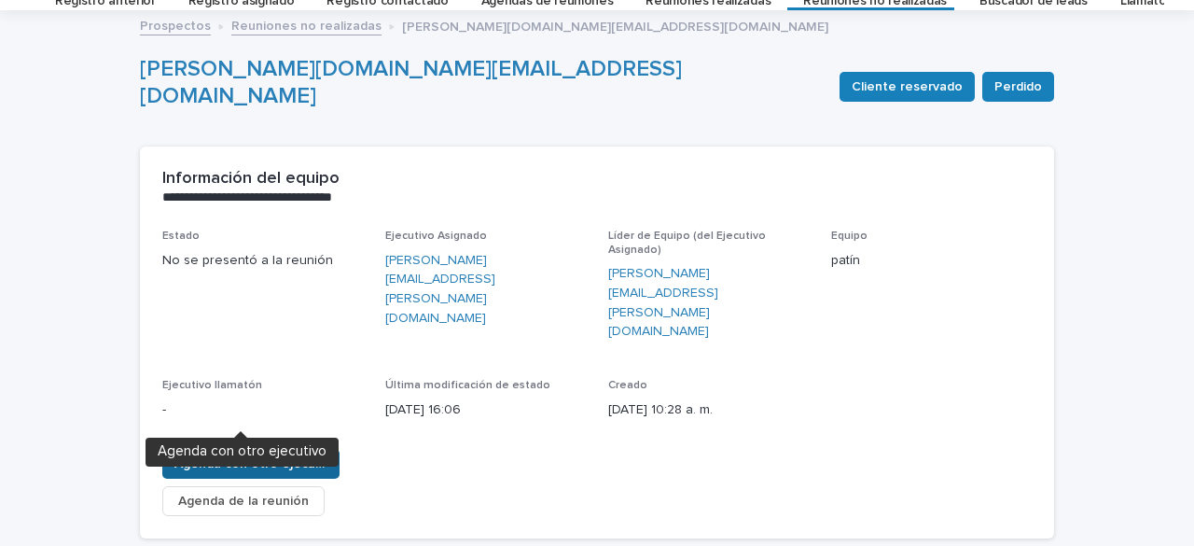
click at [308, 457] on font "Agenda con otro ejecutivo" at bounding box center [256, 463] width 164 height 13
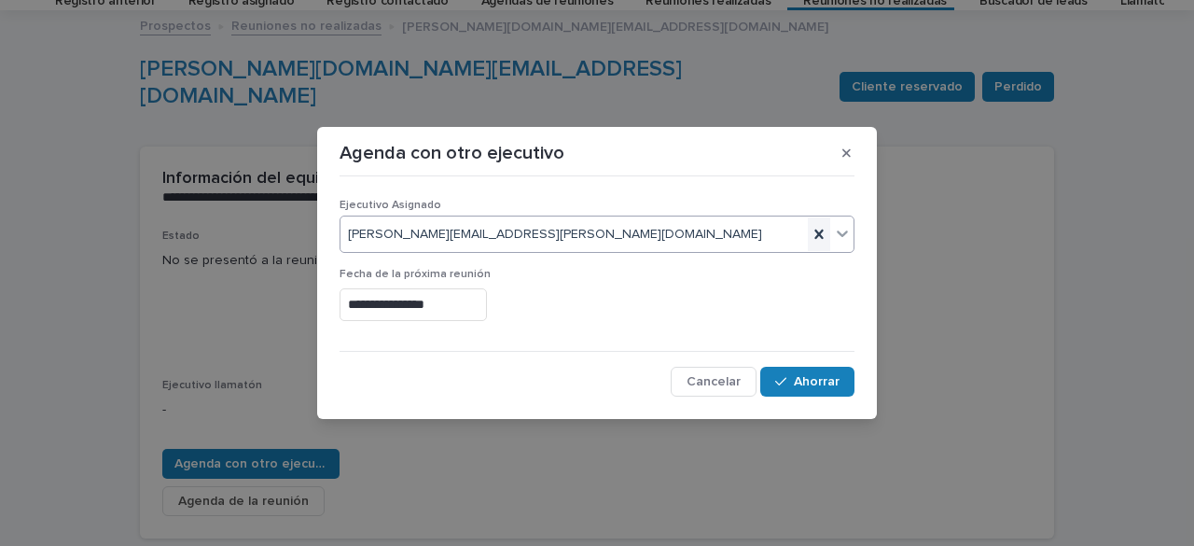
click at [827, 237] on icon at bounding box center [819, 234] width 19 height 19
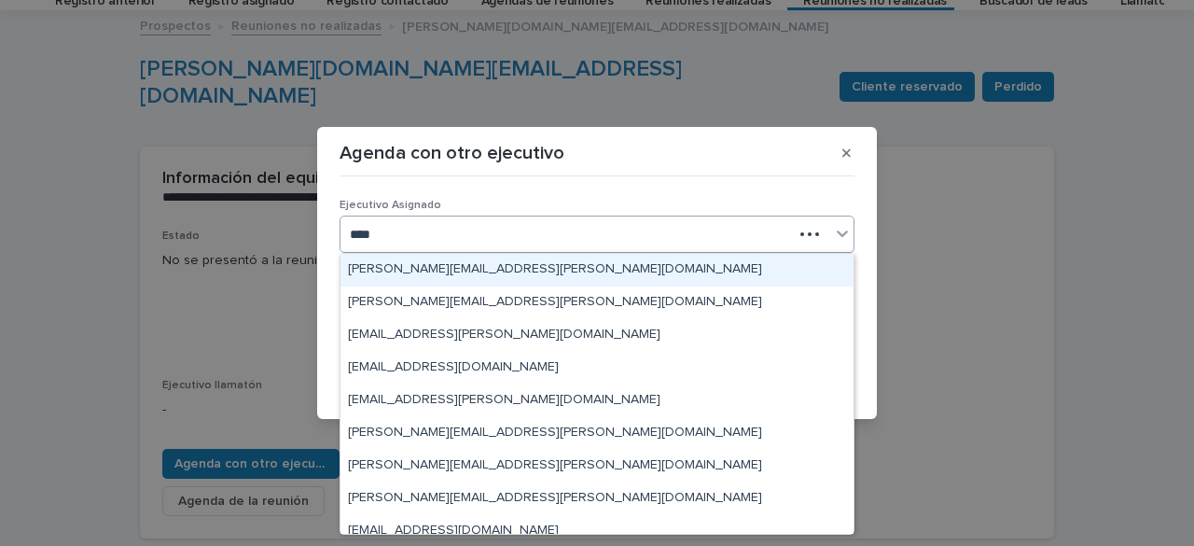
type input "*****"
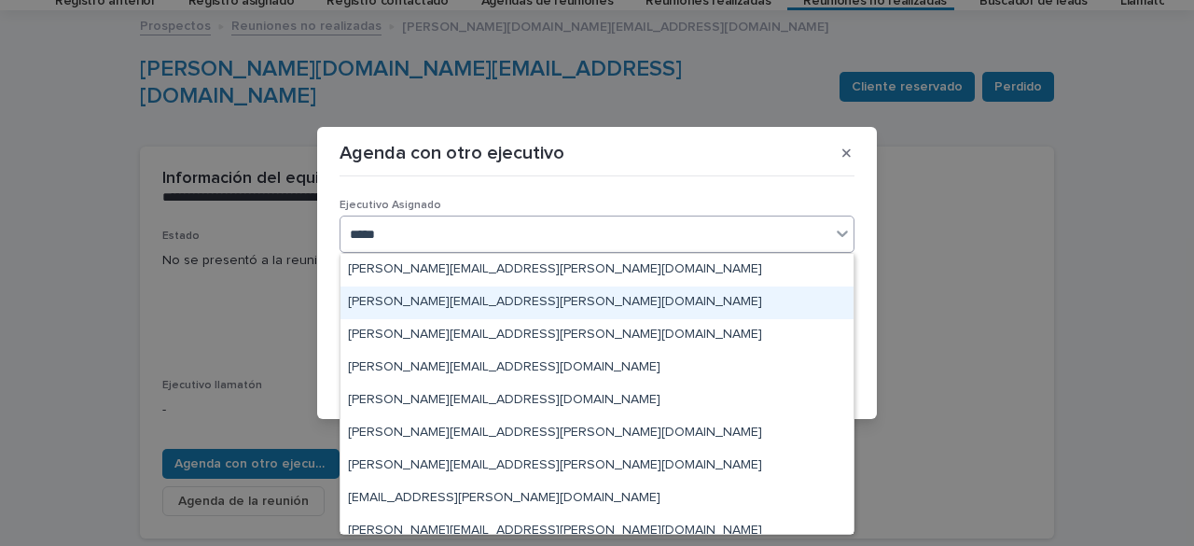
click at [571, 298] on div "[PERSON_NAME][EMAIL_ADDRESS][PERSON_NAME][DOMAIN_NAME]" at bounding box center [596, 302] width 513 height 33
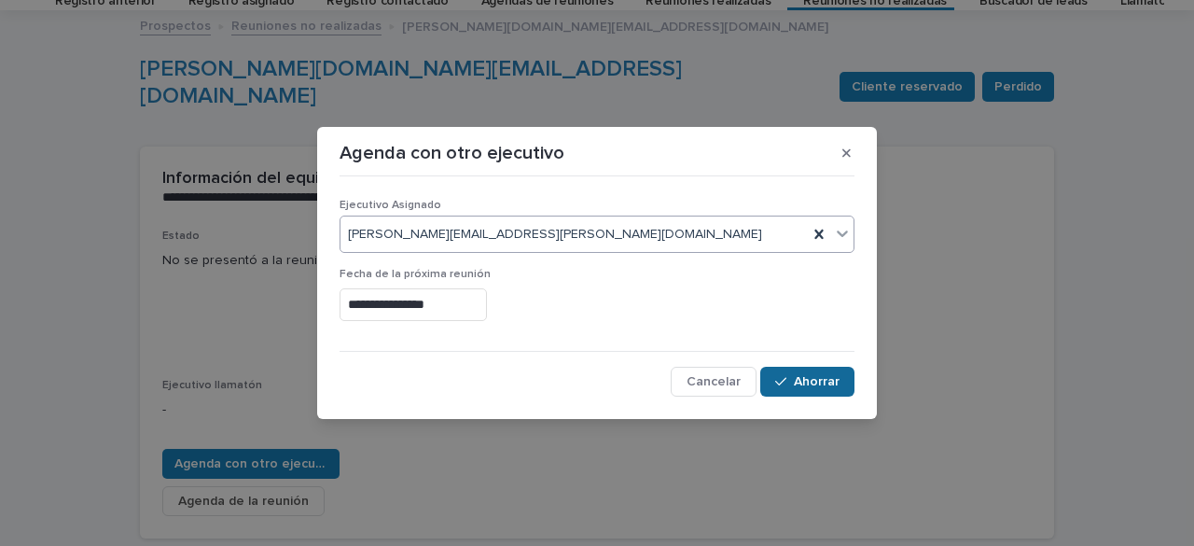
click at [813, 384] on font "Ahorrar" at bounding box center [817, 381] width 46 height 13
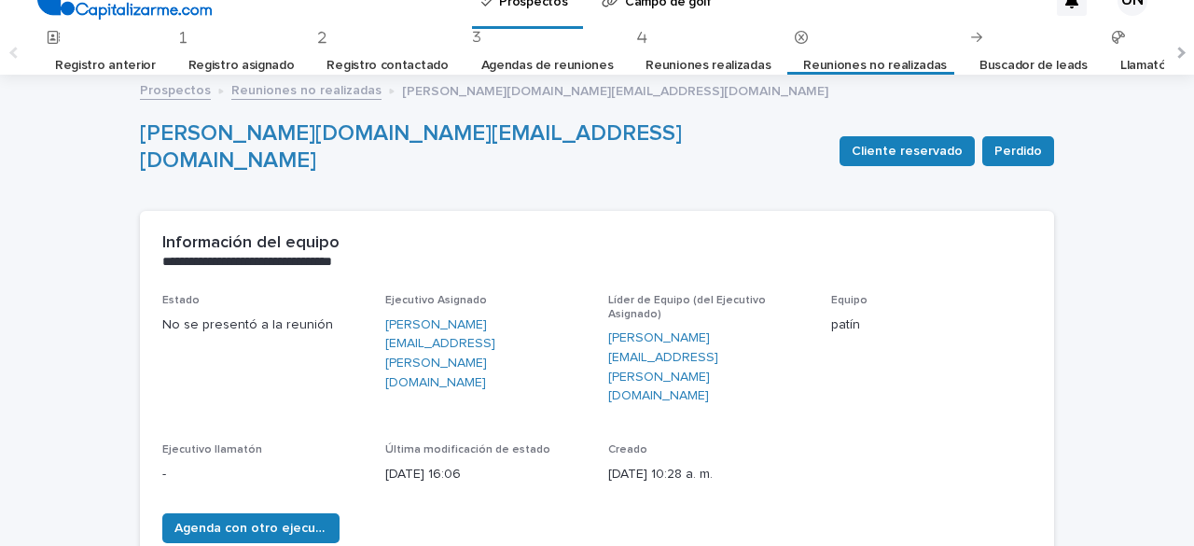
scroll to position [0, 0]
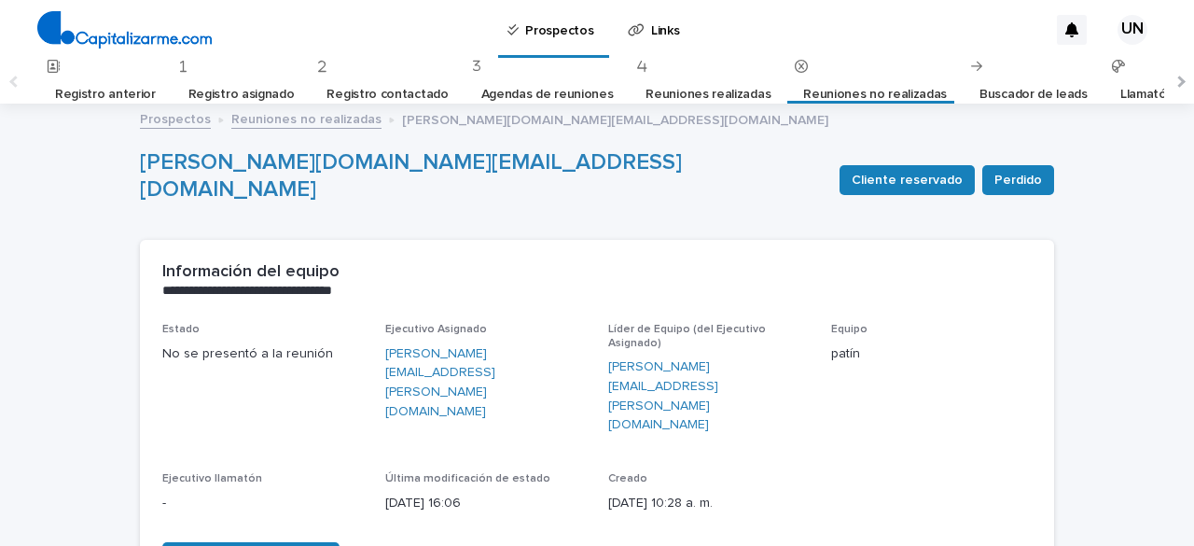
click at [812, 96] on font "Reuniones no realizadas" at bounding box center [875, 94] width 144 height 13
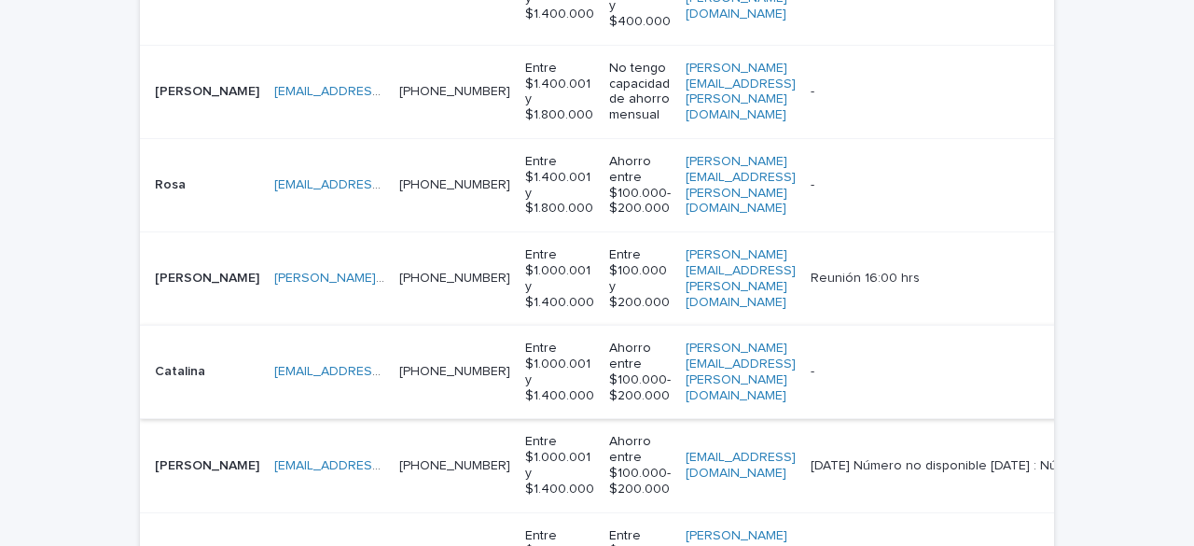
scroll to position [653, 0]
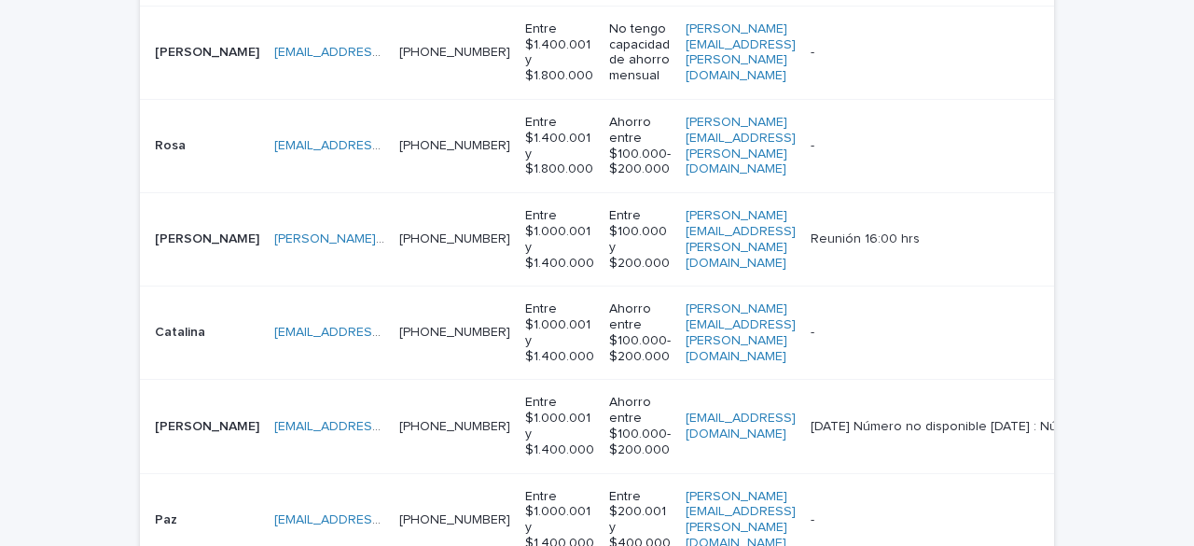
click at [772, 348] on td "[PERSON_NAME][EMAIL_ADDRESS][PERSON_NAME][DOMAIN_NAME]" at bounding box center [740, 332] width 125 height 93
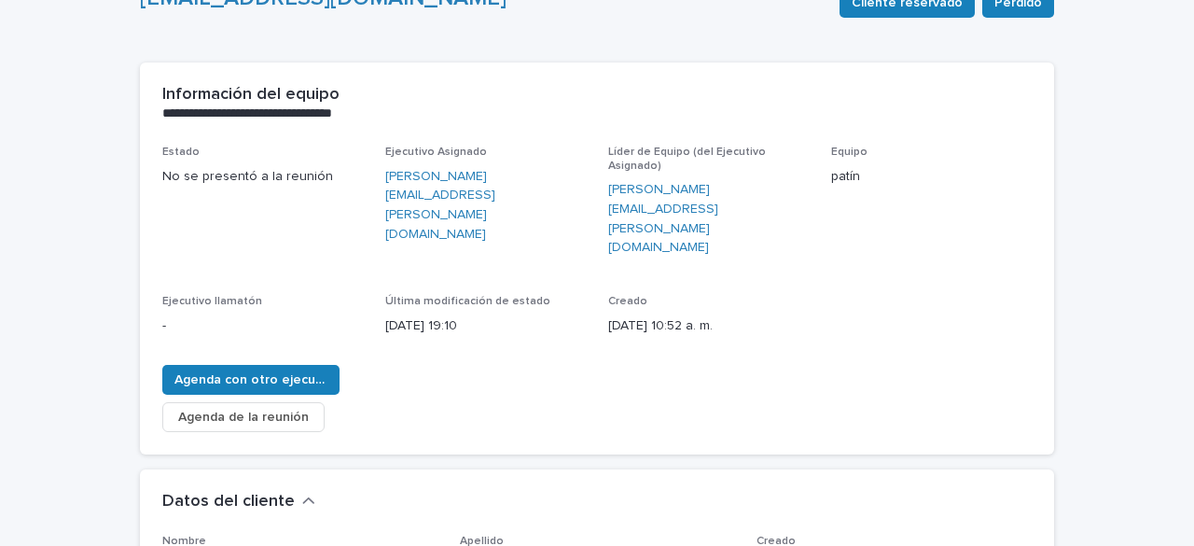
scroll to position [280, 0]
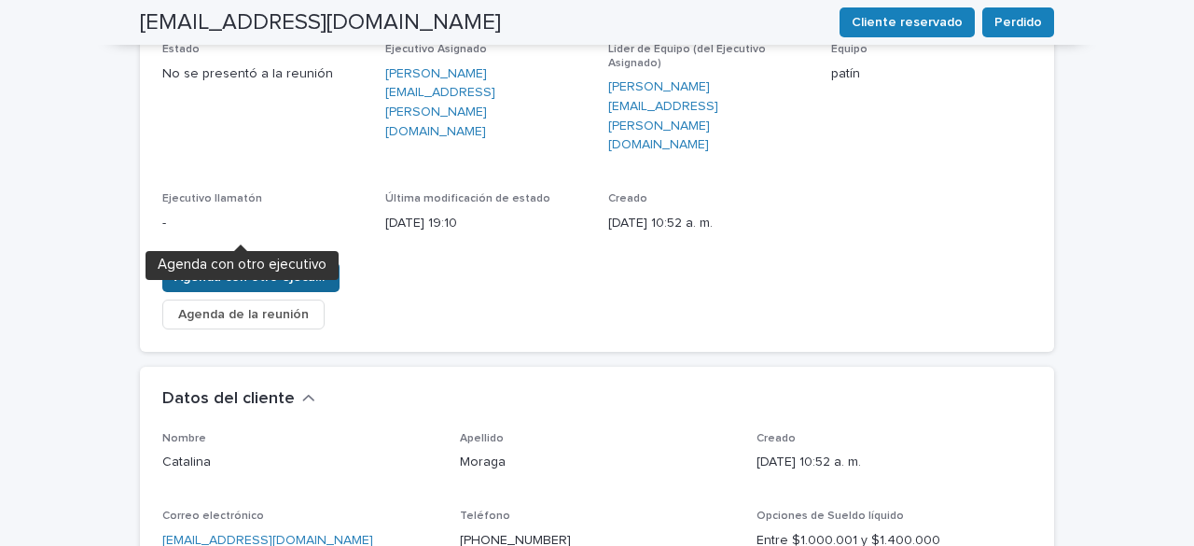
click at [281, 271] on font "Agenda con otro ejecutivo" at bounding box center [256, 277] width 164 height 13
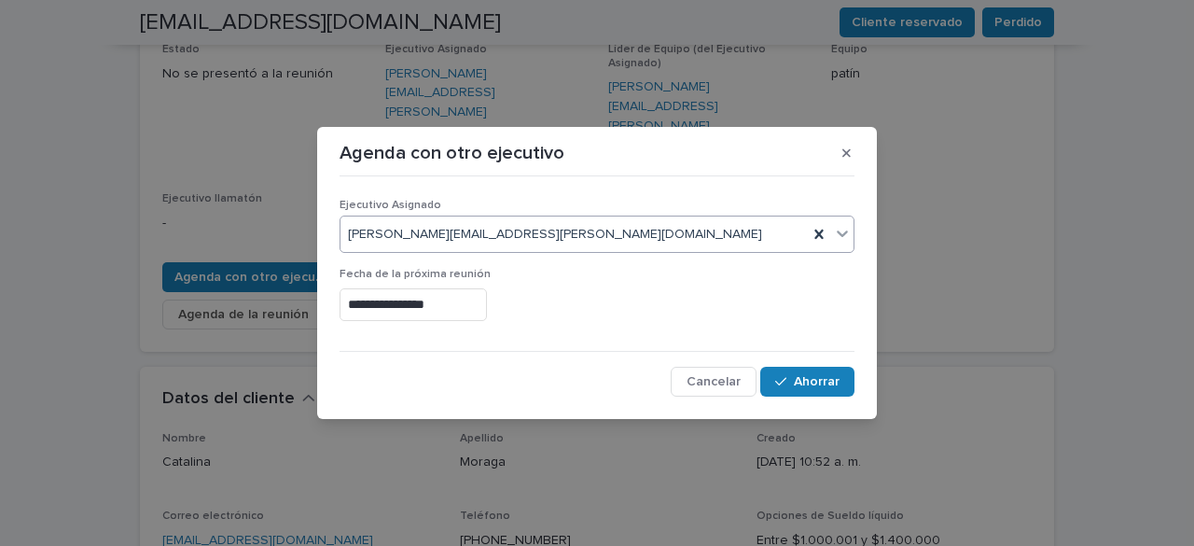
click at [666, 236] on div "[PERSON_NAME][EMAIL_ADDRESS][PERSON_NAME][DOMAIN_NAME]" at bounding box center [573, 234] width 467 height 31
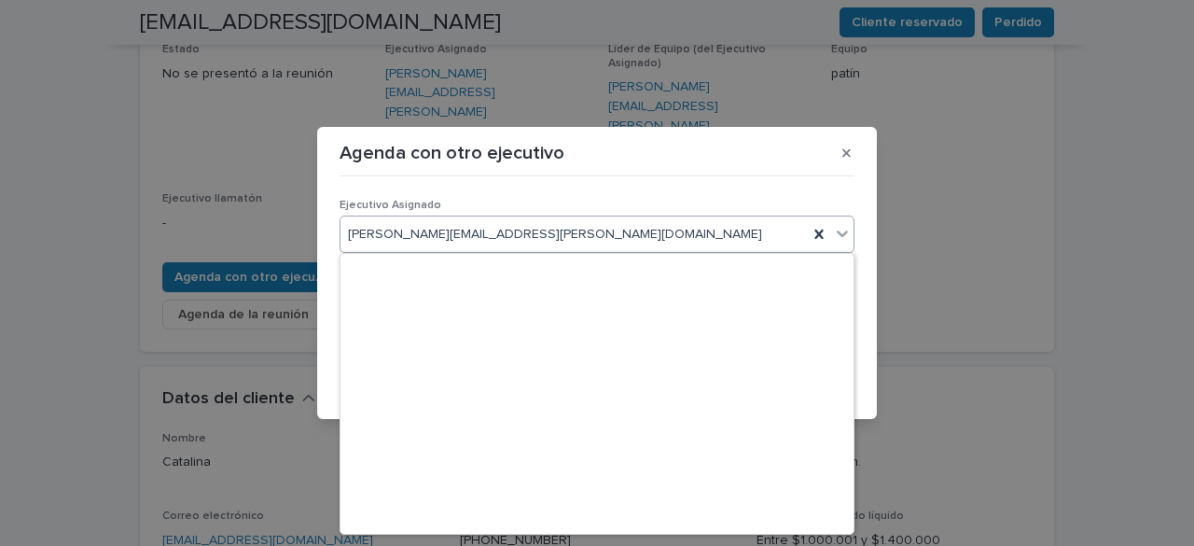
scroll to position [16391, 0]
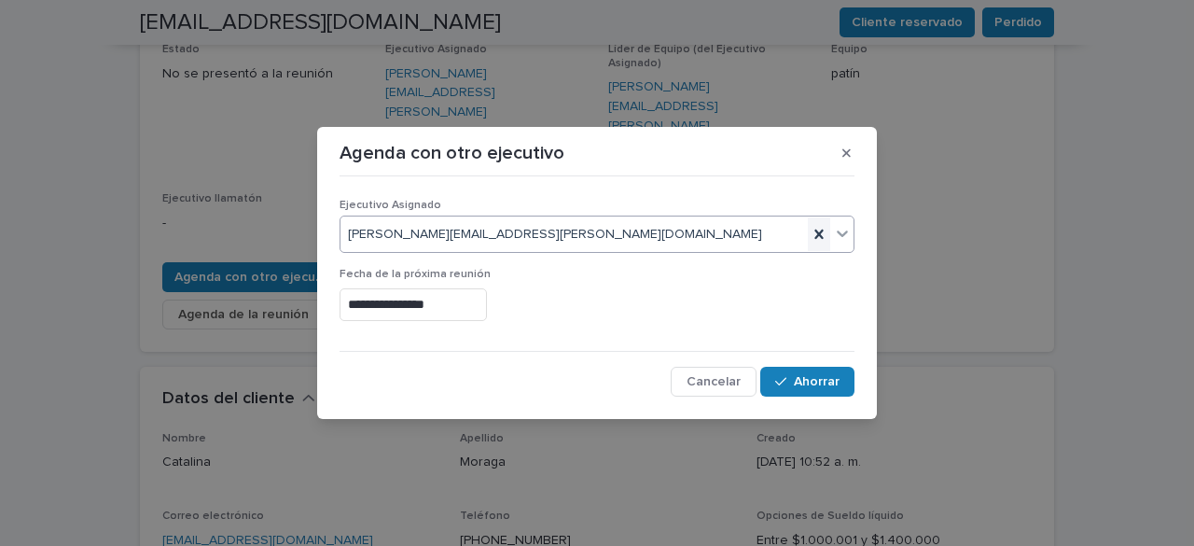
click at [816, 231] on icon at bounding box center [818, 233] width 8 height 9
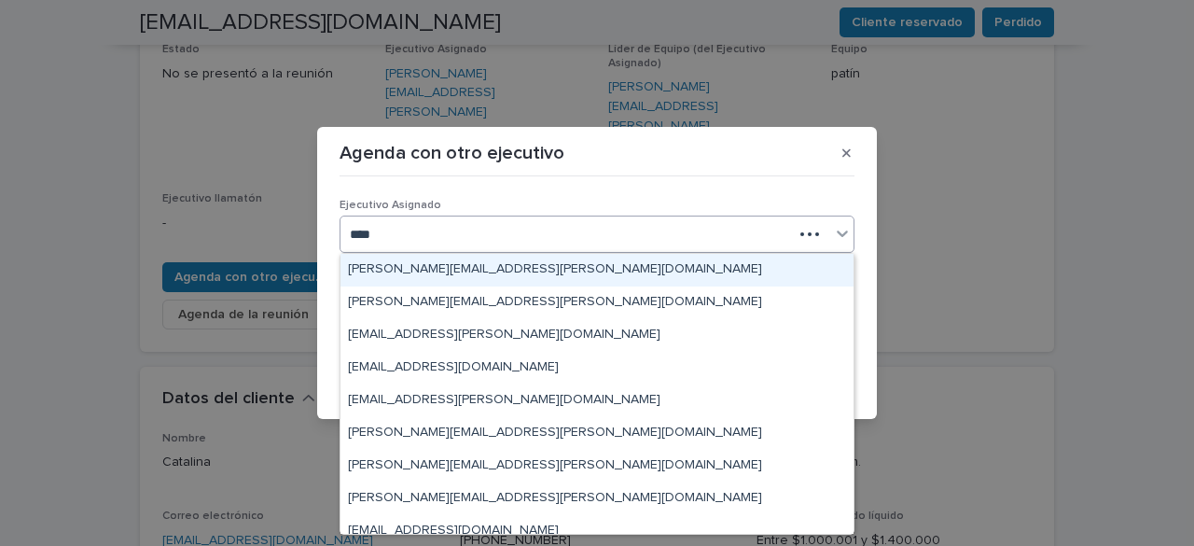
type input "*****"
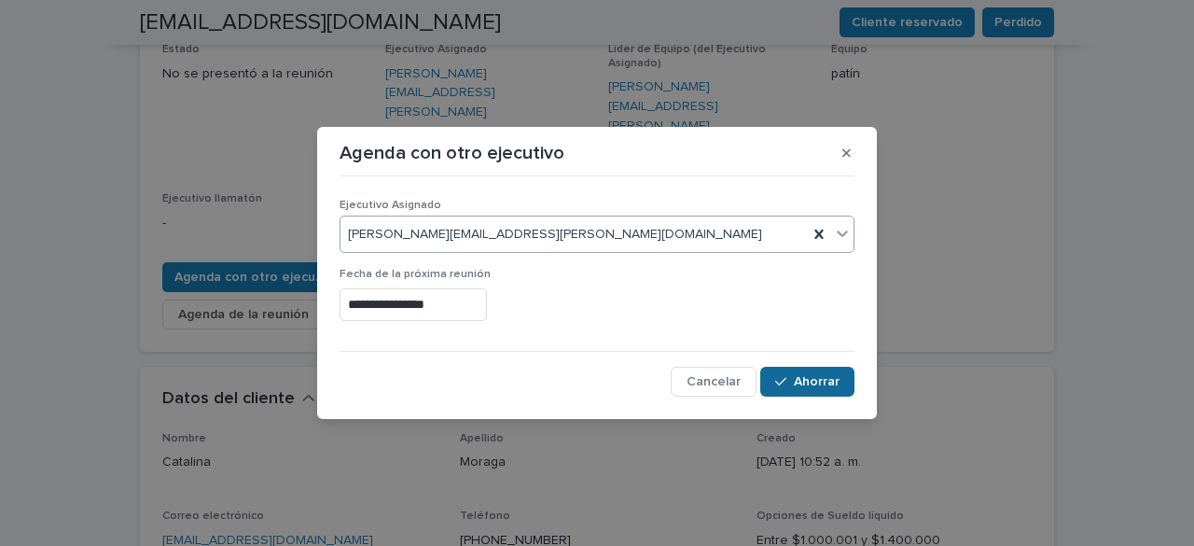
click at [800, 382] on font "Ahorrar" at bounding box center [817, 381] width 46 height 13
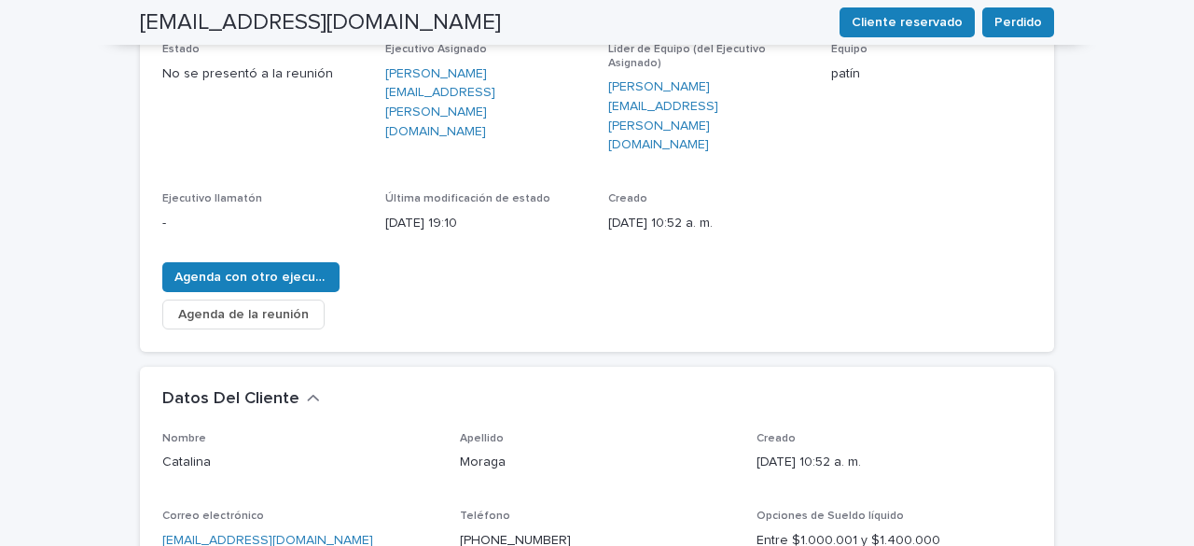
scroll to position [0, 0]
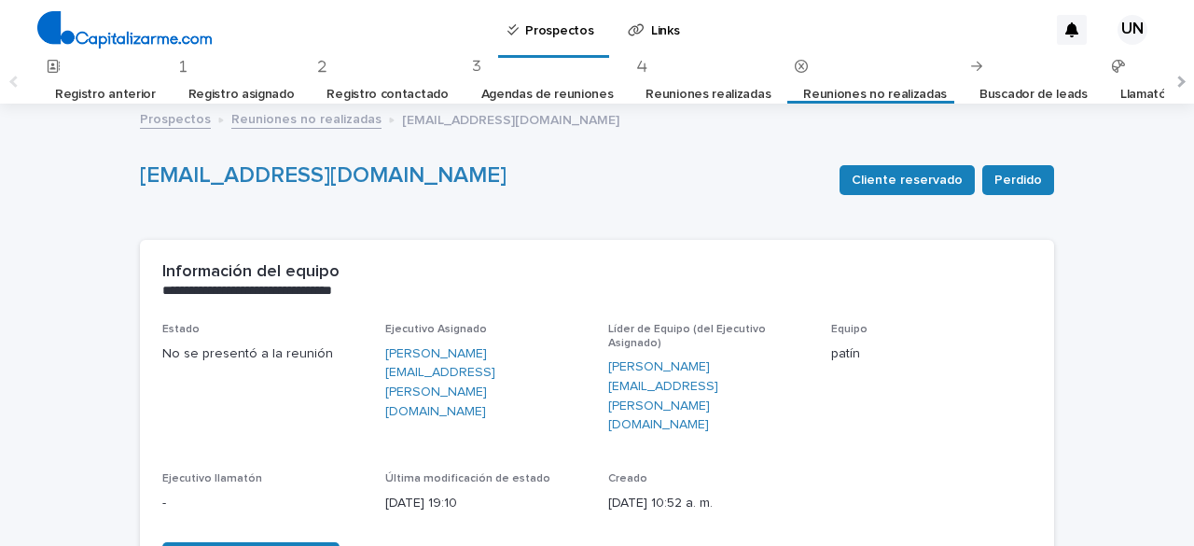
click at [818, 97] on font "Reuniones no realizadas" at bounding box center [875, 94] width 144 height 13
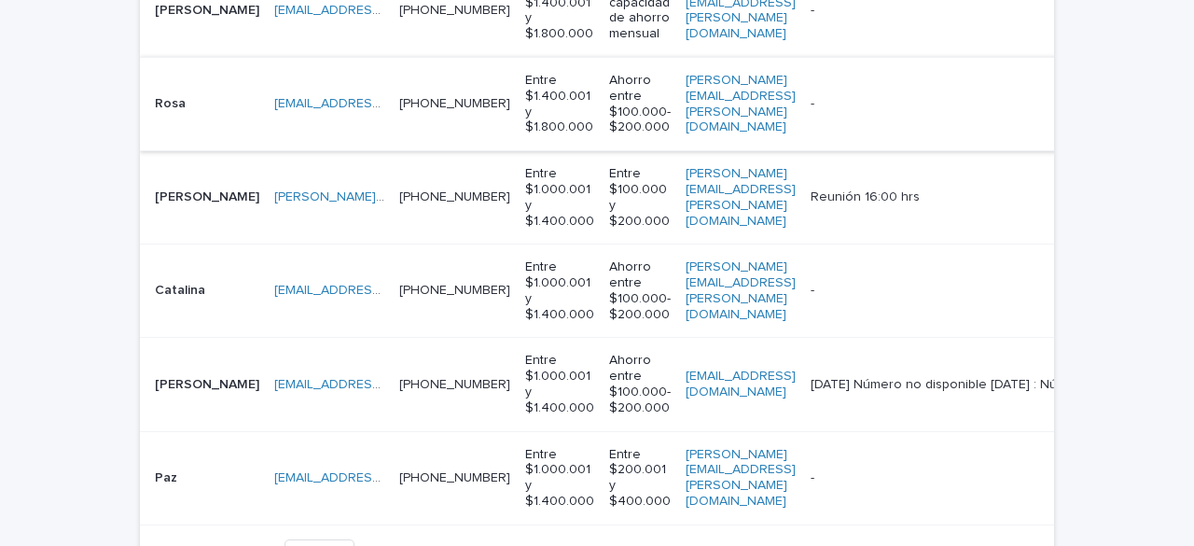
scroll to position [746, 0]
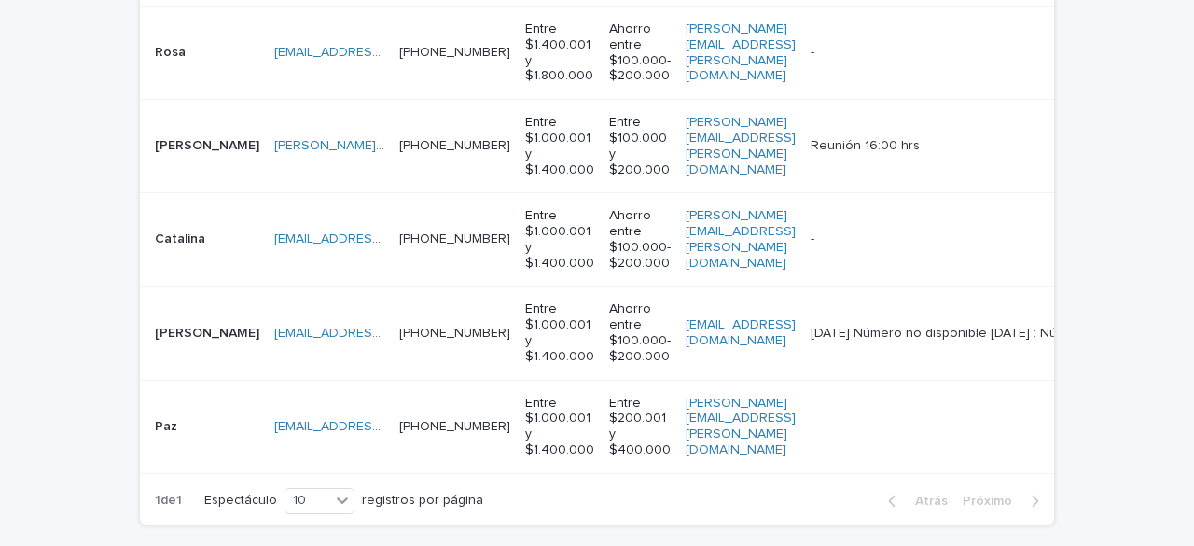
click at [793, 359] on td "[EMAIL_ADDRESS][DOMAIN_NAME]" at bounding box center [740, 332] width 125 height 93
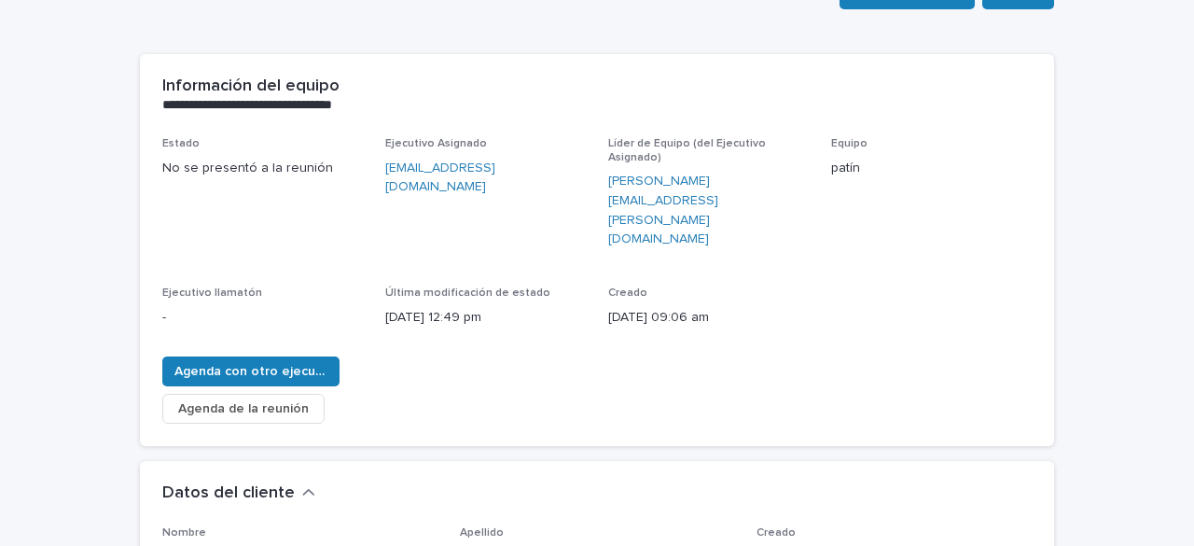
scroll to position [187, 0]
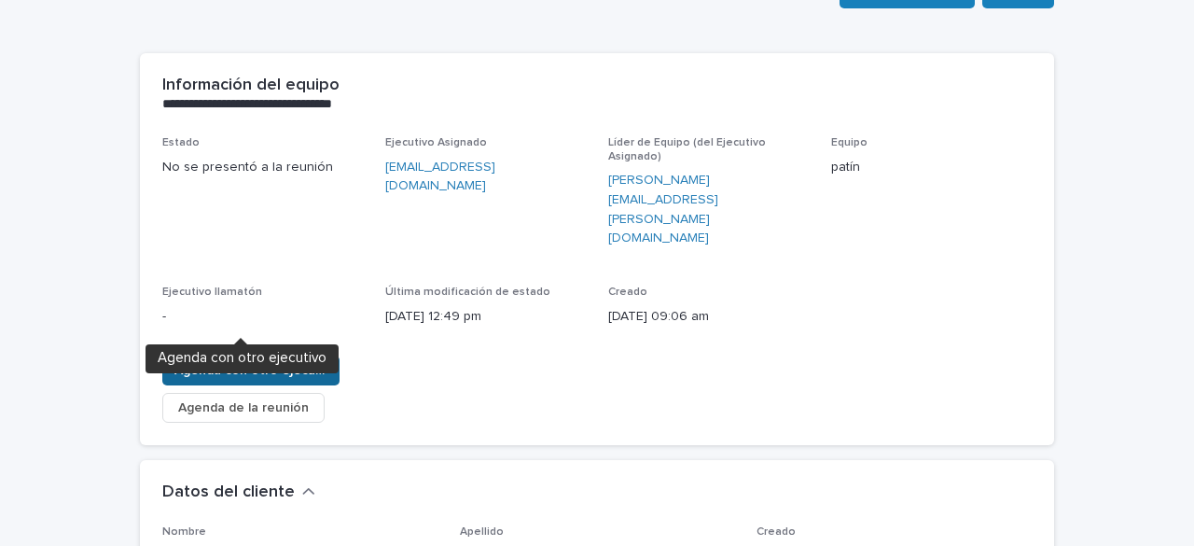
click at [273, 364] on font "Agenda con otro ejecutivo" at bounding box center [256, 370] width 164 height 13
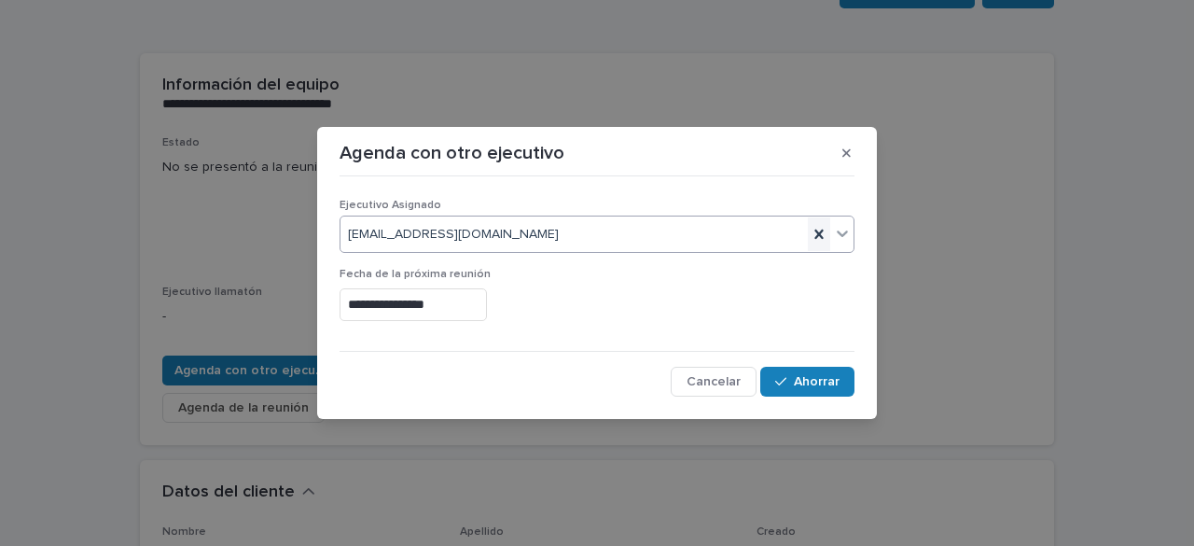
click at [819, 237] on icon at bounding box center [819, 234] width 19 height 19
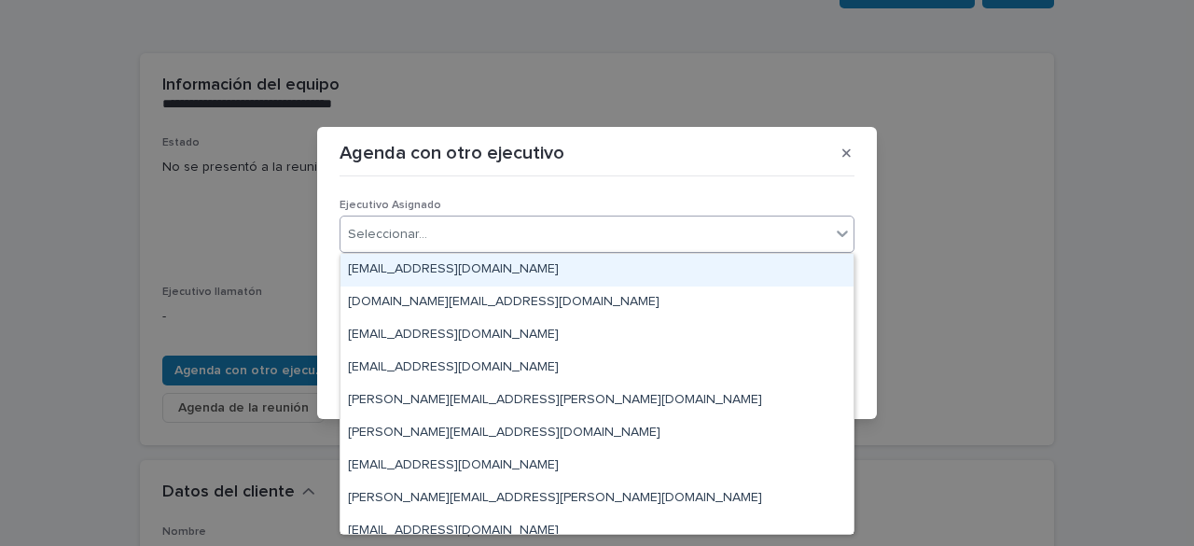
click at [653, 229] on div "Seleccionar..." at bounding box center [585, 234] width 490 height 31
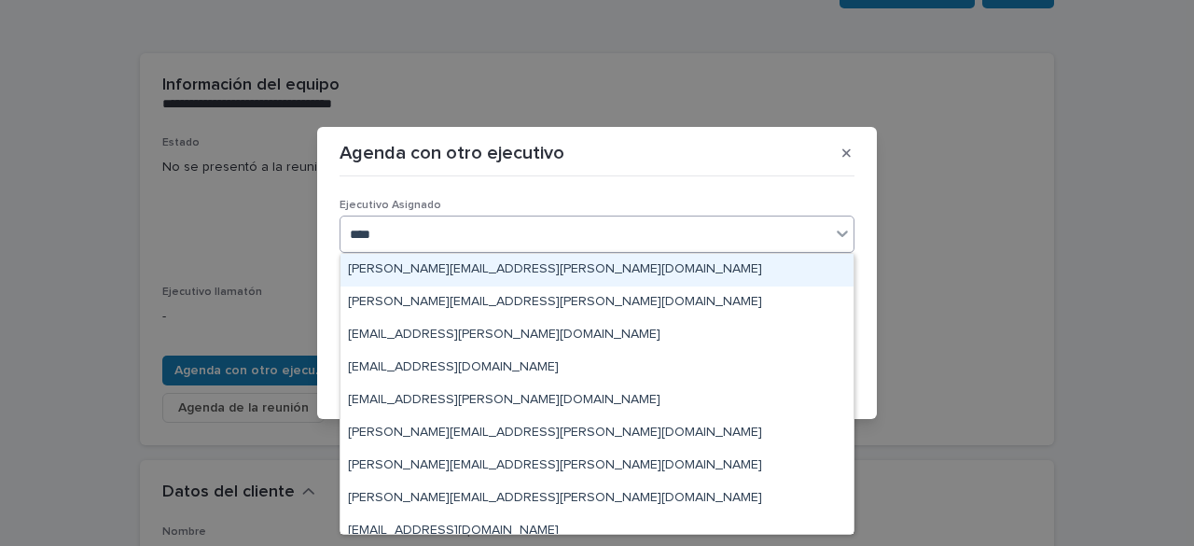
type input "*****"
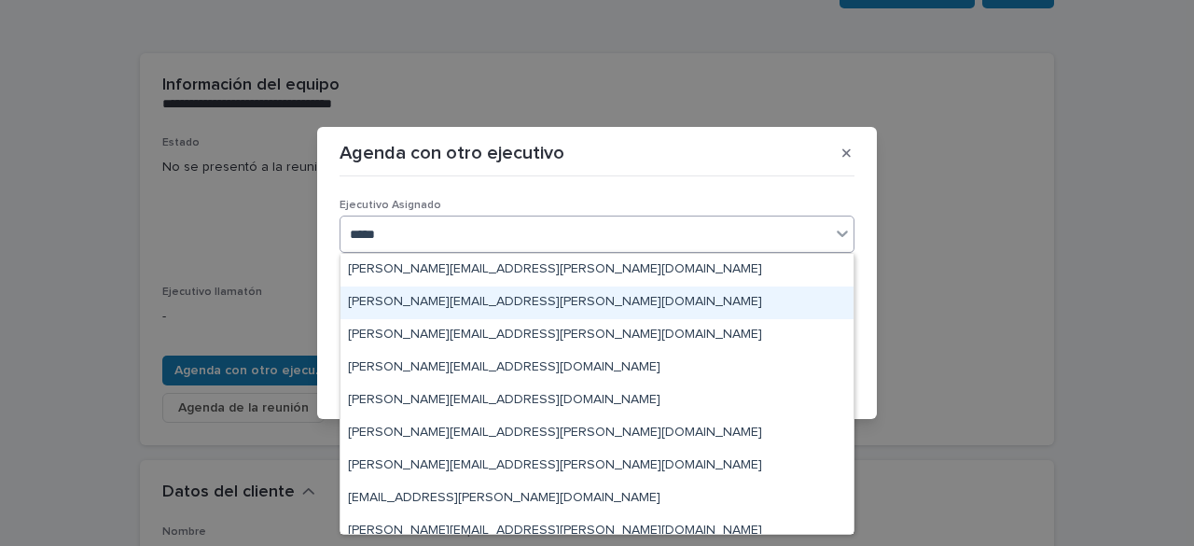
click at [554, 300] on div "[PERSON_NAME][EMAIL_ADDRESS][PERSON_NAME][DOMAIN_NAME]" at bounding box center [596, 302] width 513 height 33
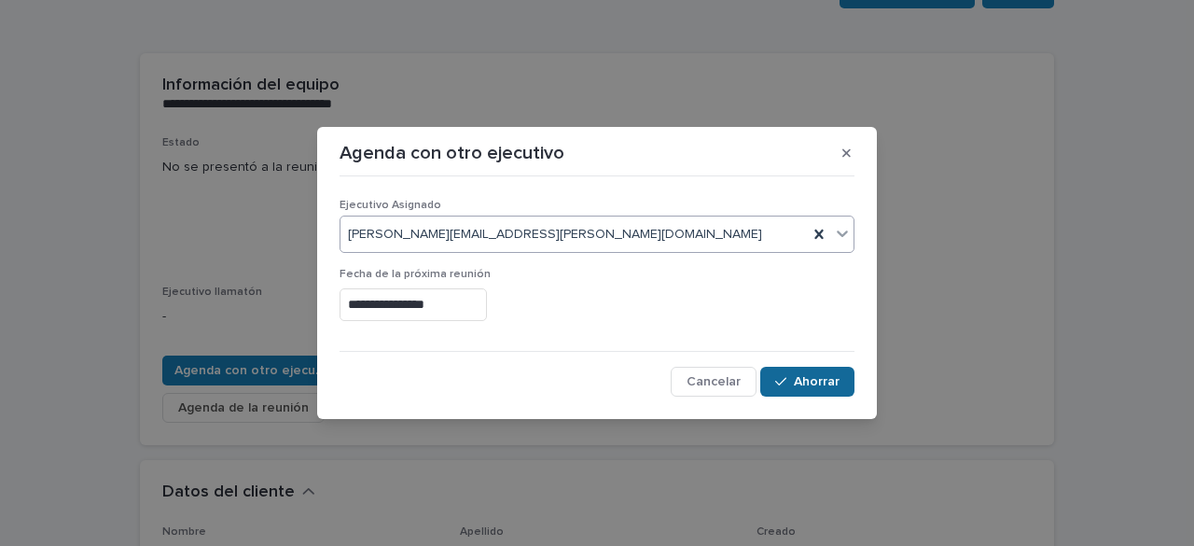
click at [806, 378] on font "Ahorrar" at bounding box center [817, 381] width 46 height 13
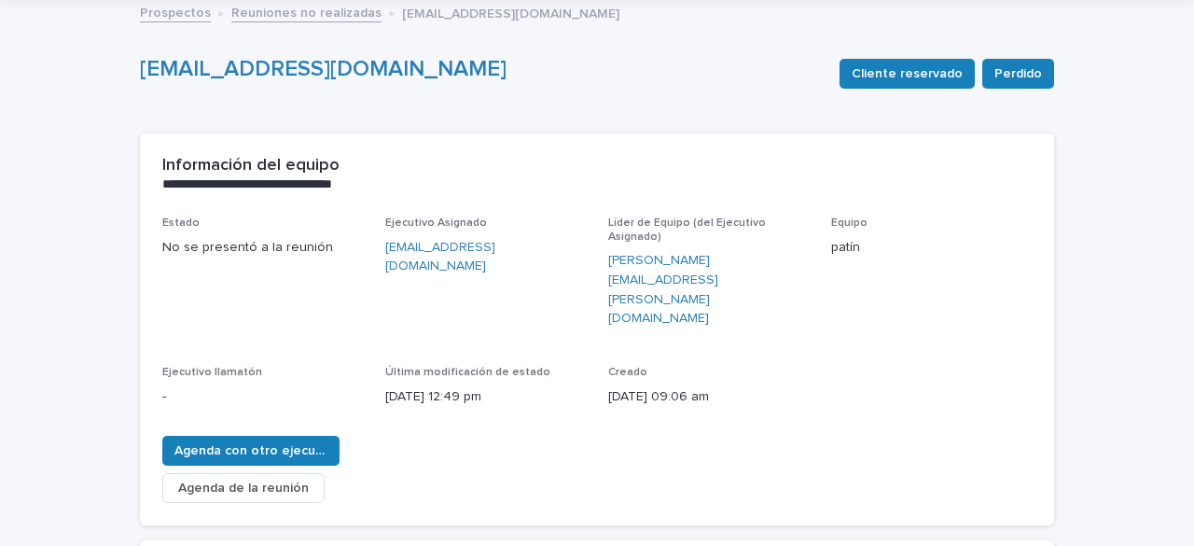
scroll to position [0, 0]
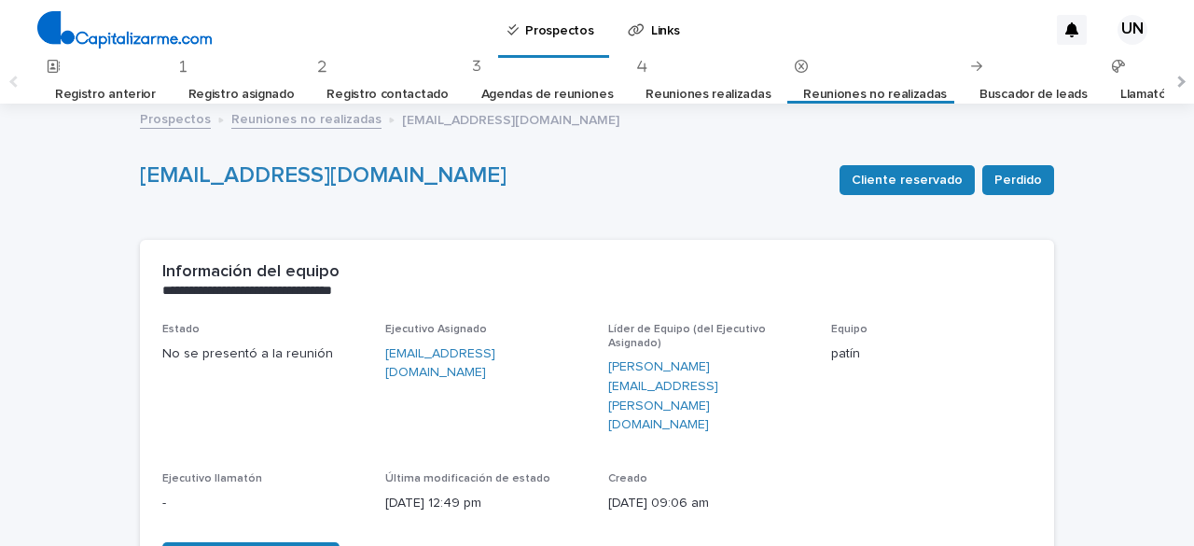
click at [803, 89] on font "Reuniones no realizadas" at bounding box center [875, 94] width 144 height 13
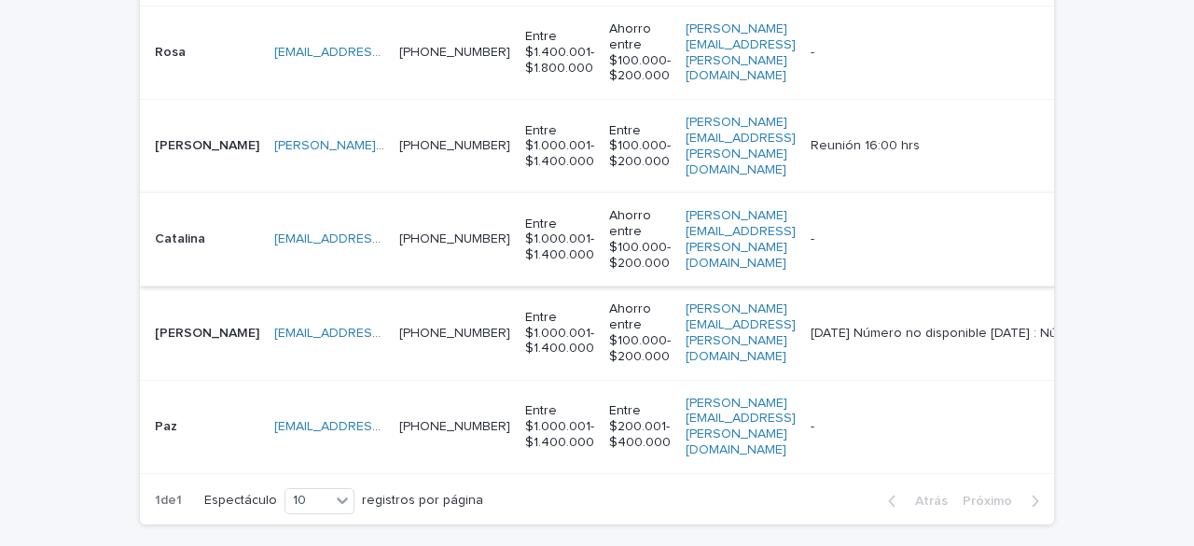
scroll to position [882, 0]
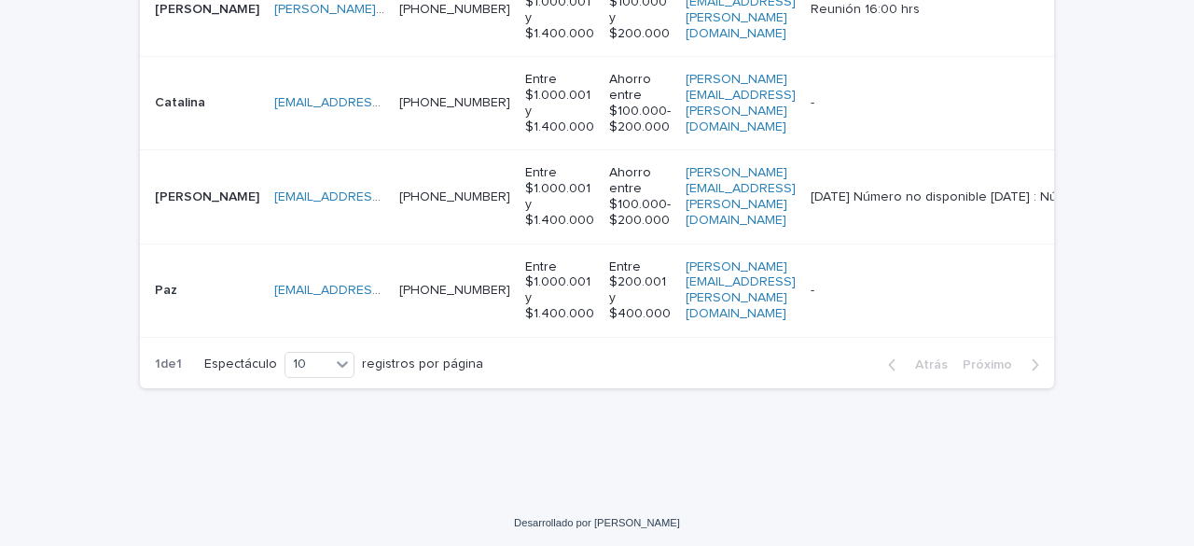
click at [748, 309] on td "[PERSON_NAME][EMAIL_ADDRESS][PERSON_NAME][DOMAIN_NAME]" at bounding box center [740, 289] width 125 height 93
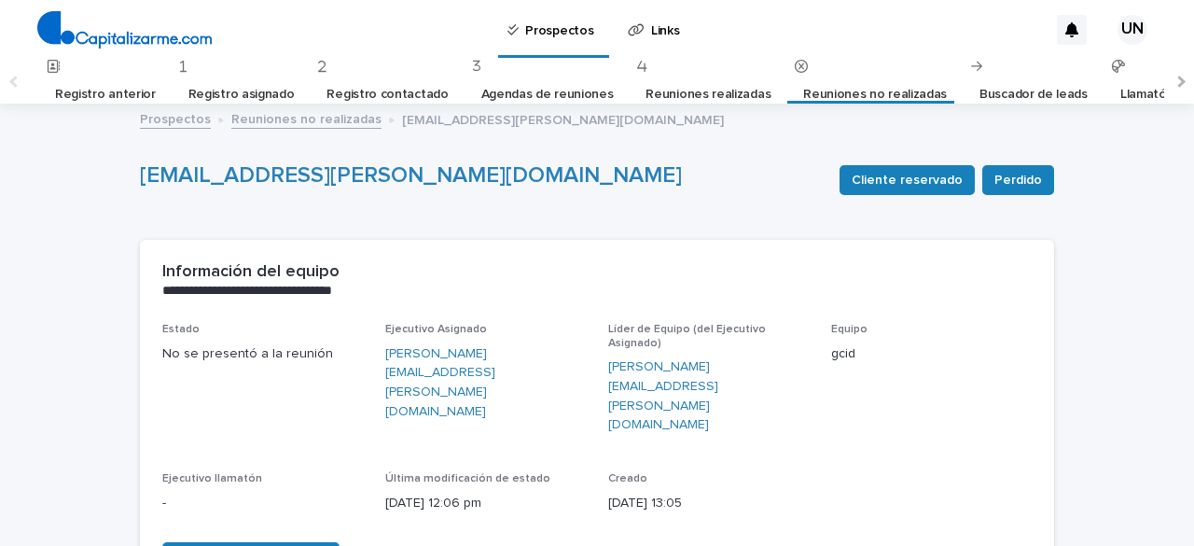
scroll to position [187, 0]
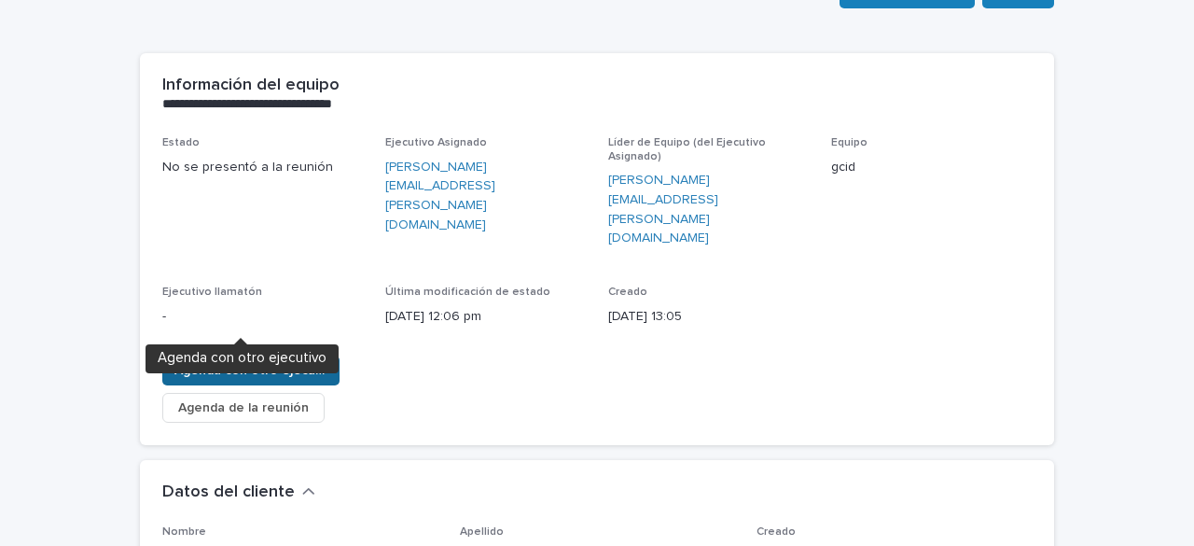
click at [304, 364] on font "Agenda con otro ejecutivo" at bounding box center [256, 370] width 164 height 13
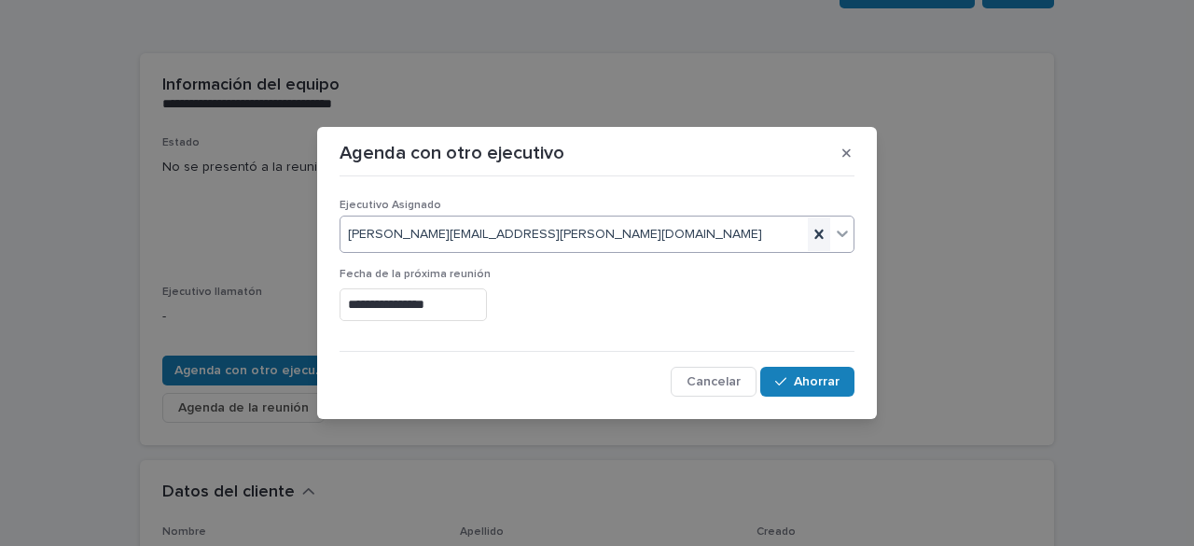
click at [820, 239] on icon at bounding box center [819, 234] width 19 height 19
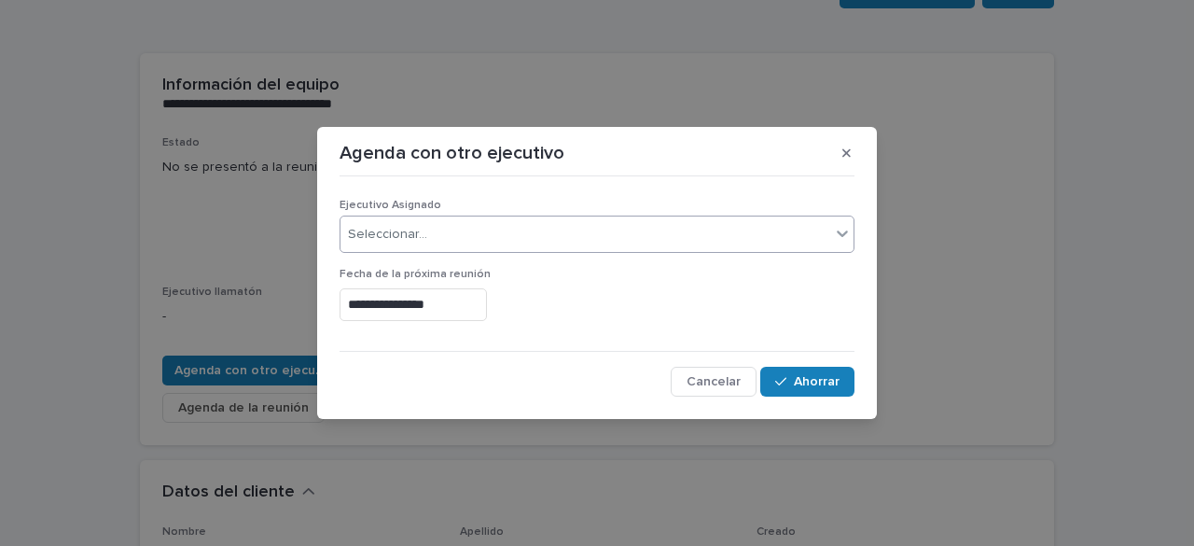
click at [618, 236] on div "Seleccionar..." at bounding box center [585, 234] width 490 height 31
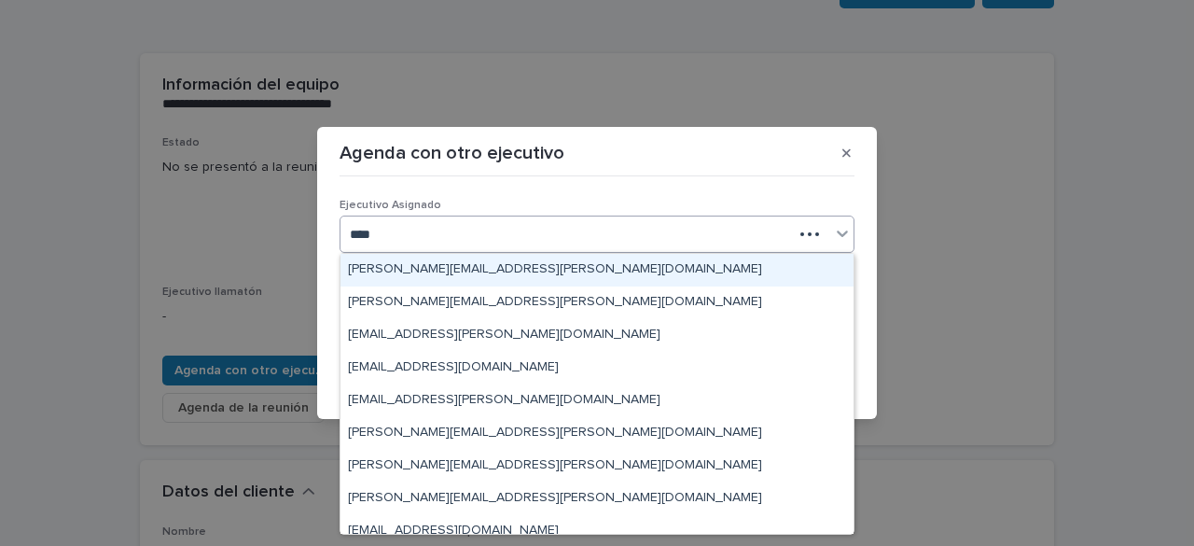
type input "*****"
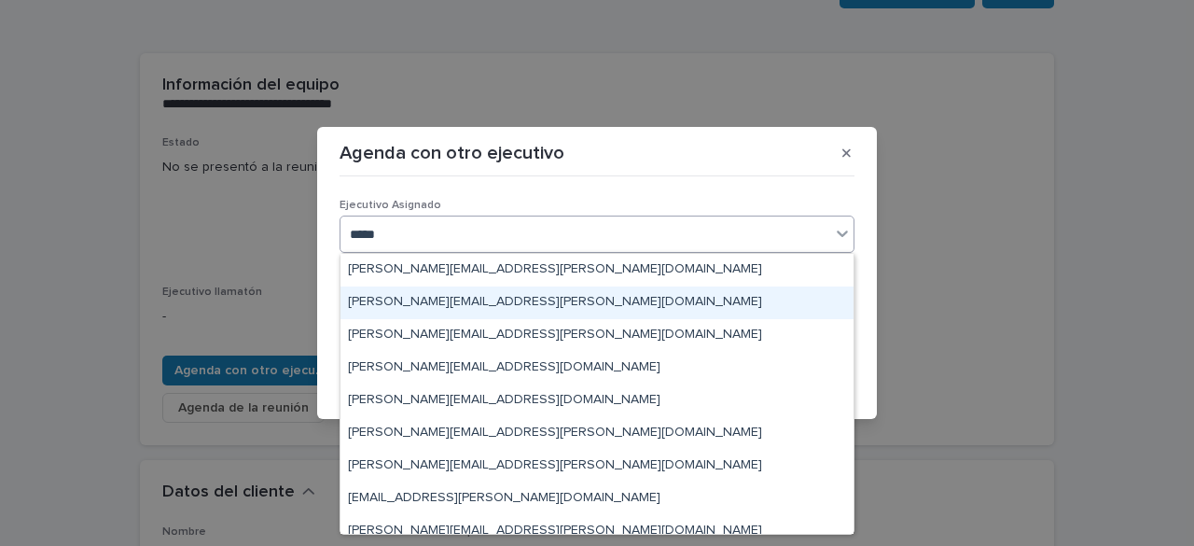
click at [585, 298] on div "[PERSON_NAME][EMAIL_ADDRESS][PERSON_NAME][DOMAIN_NAME]" at bounding box center [596, 302] width 513 height 33
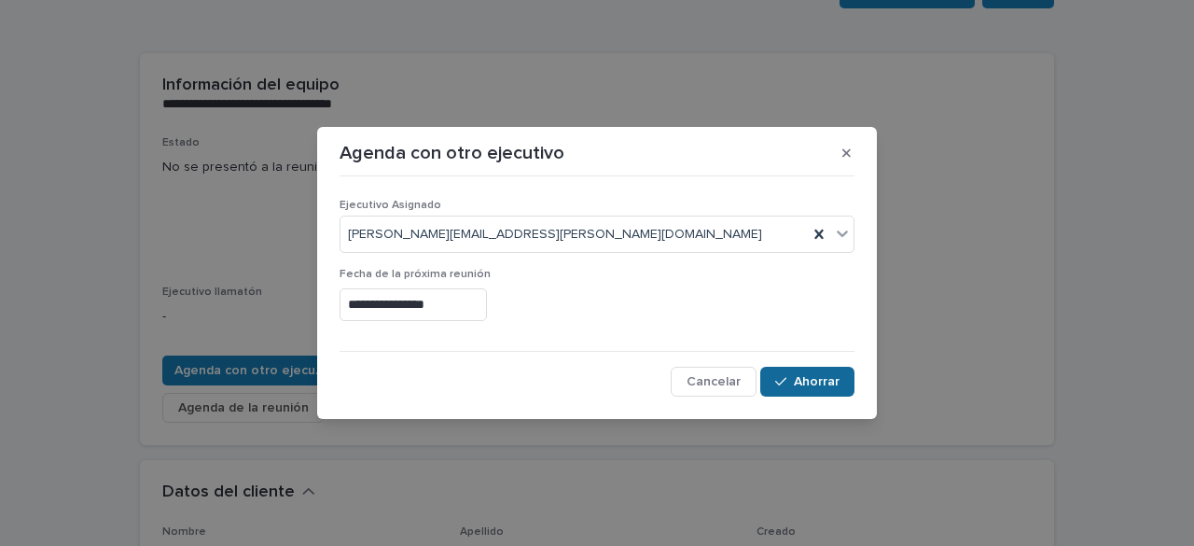
click at [819, 380] on font "Ahorrar" at bounding box center [817, 381] width 46 height 13
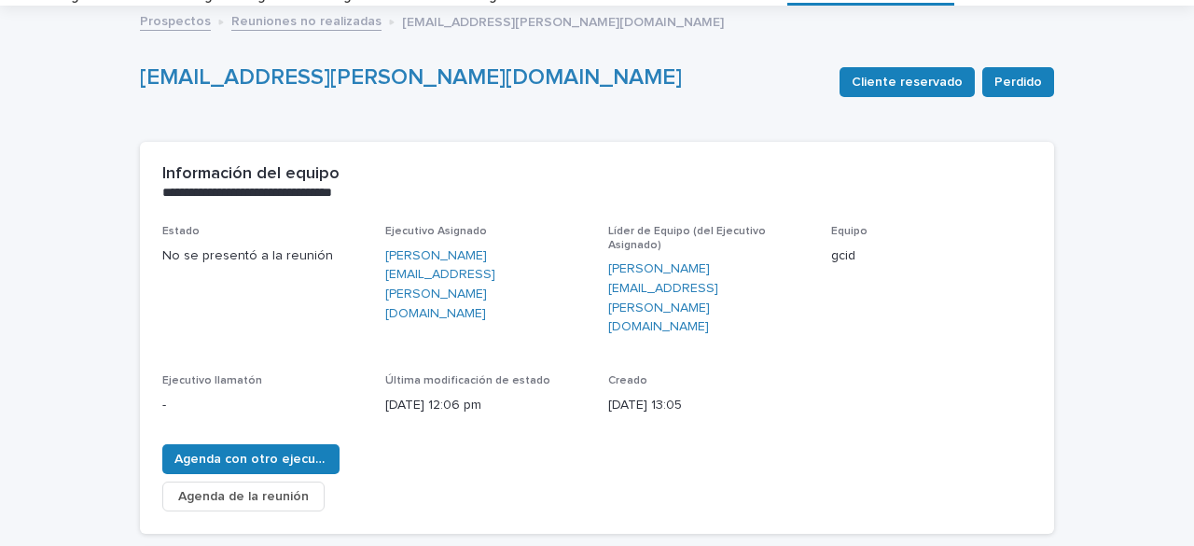
scroll to position [0, 0]
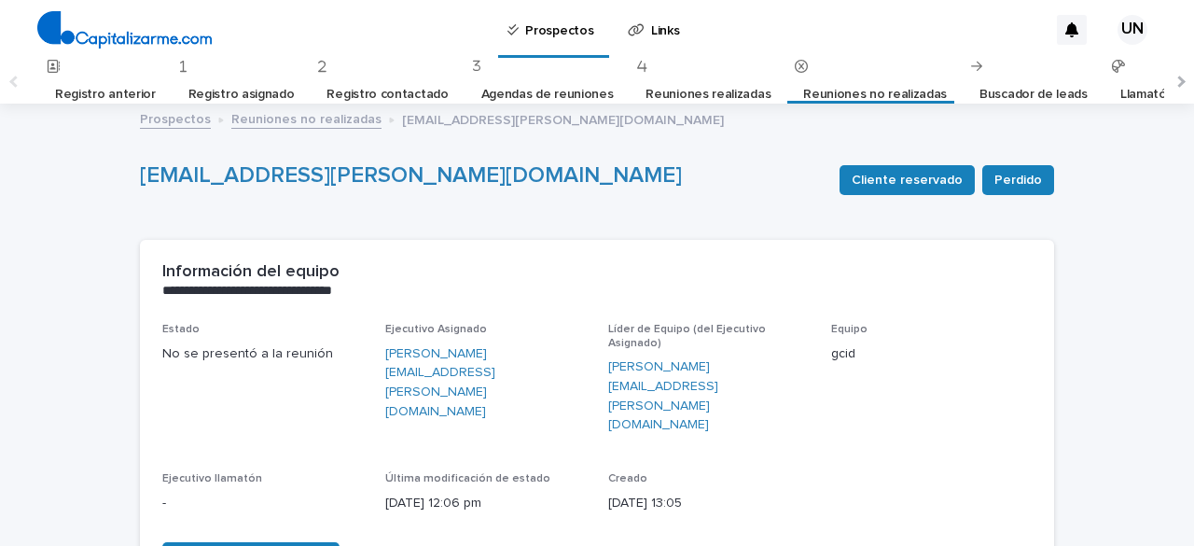
click at [841, 99] on font "Reuniones no realizadas" at bounding box center [875, 94] width 144 height 13
